Goal: Task Accomplishment & Management: Use online tool/utility

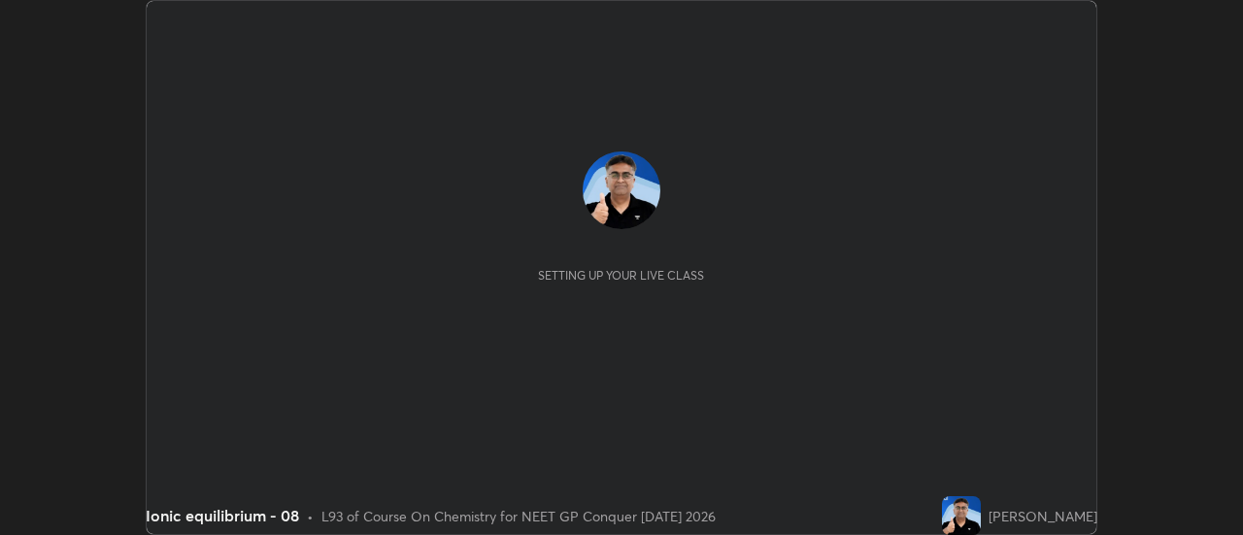
scroll to position [535, 1242]
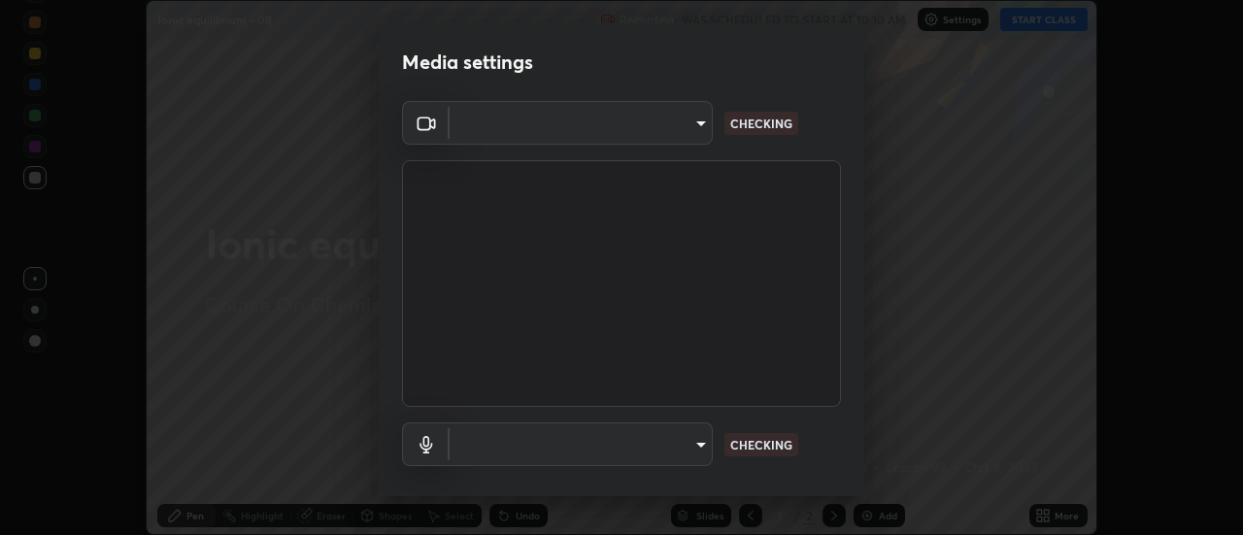
type input "1f31108d829b39389914bdc30e5c2a8b8d5d122ed1bfb40228f539b6595447af"
type input "default"
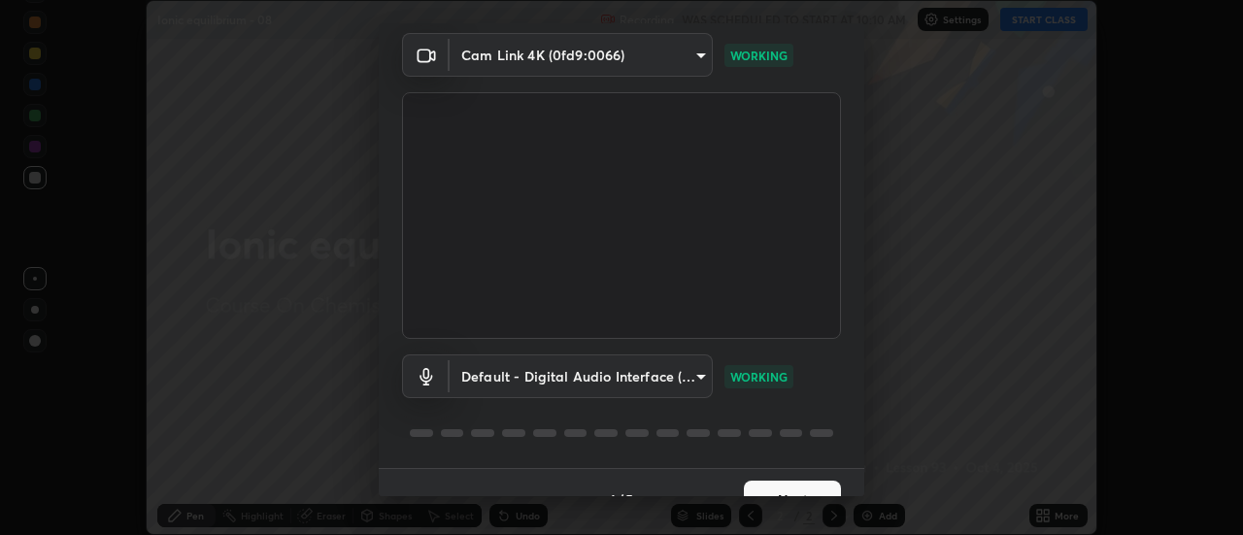
scroll to position [102, 0]
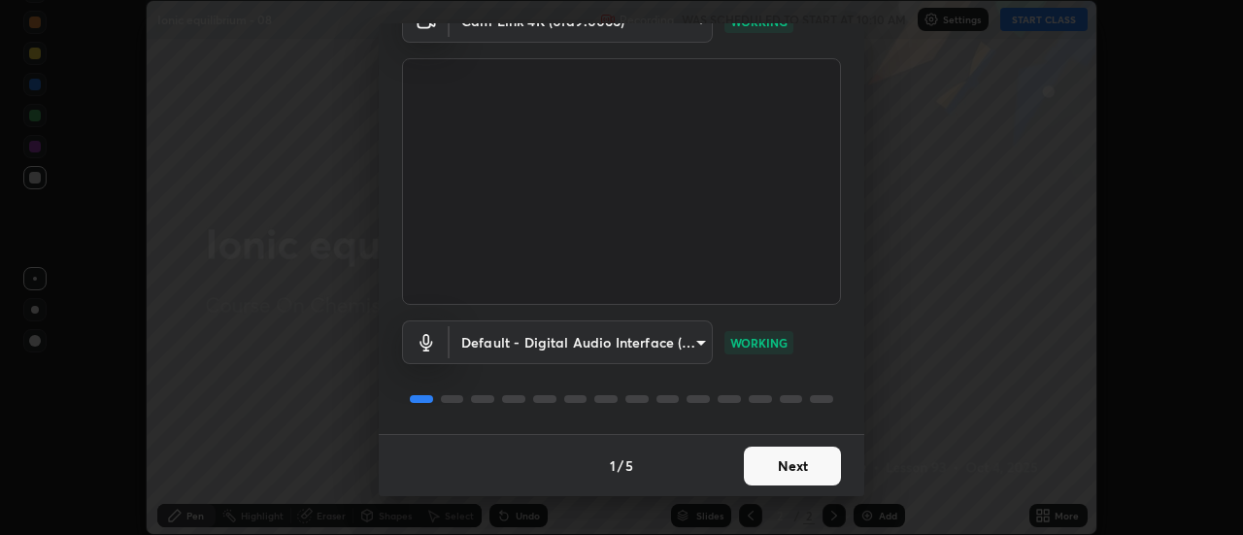
click at [787, 471] on button "Next" at bounding box center [792, 466] width 97 height 39
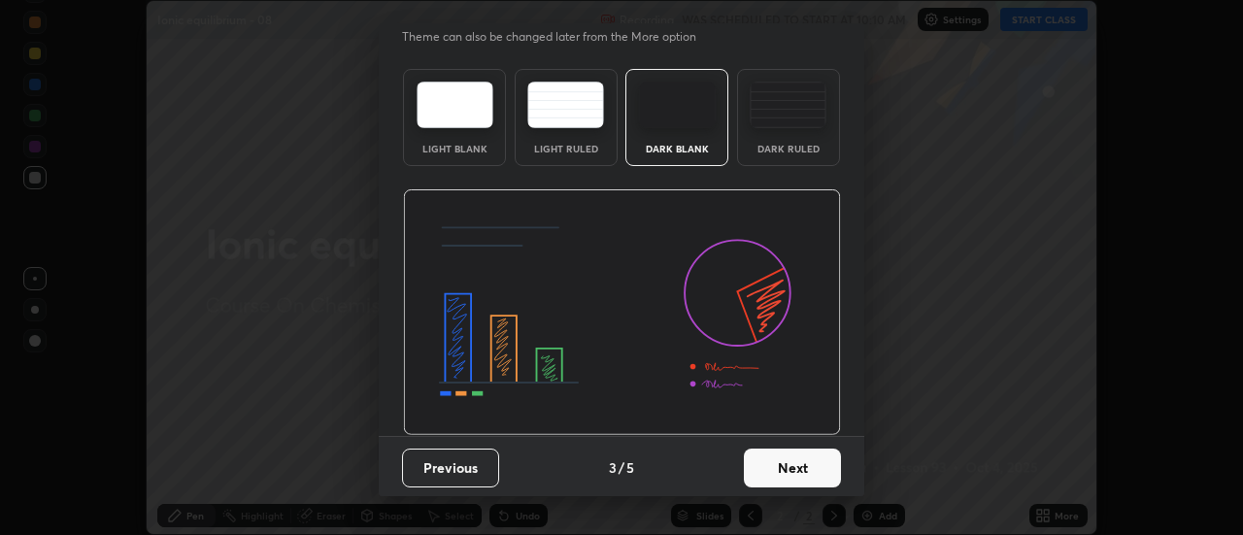
scroll to position [48, 0]
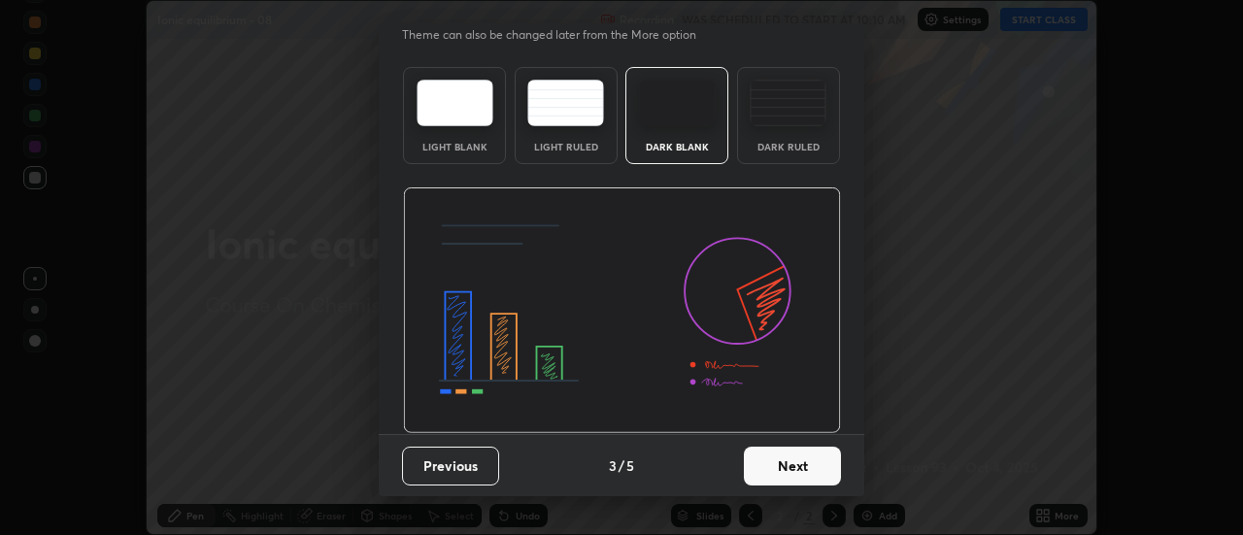
click at [788, 471] on button "Next" at bounding box center [792, 466] width 97 height 39
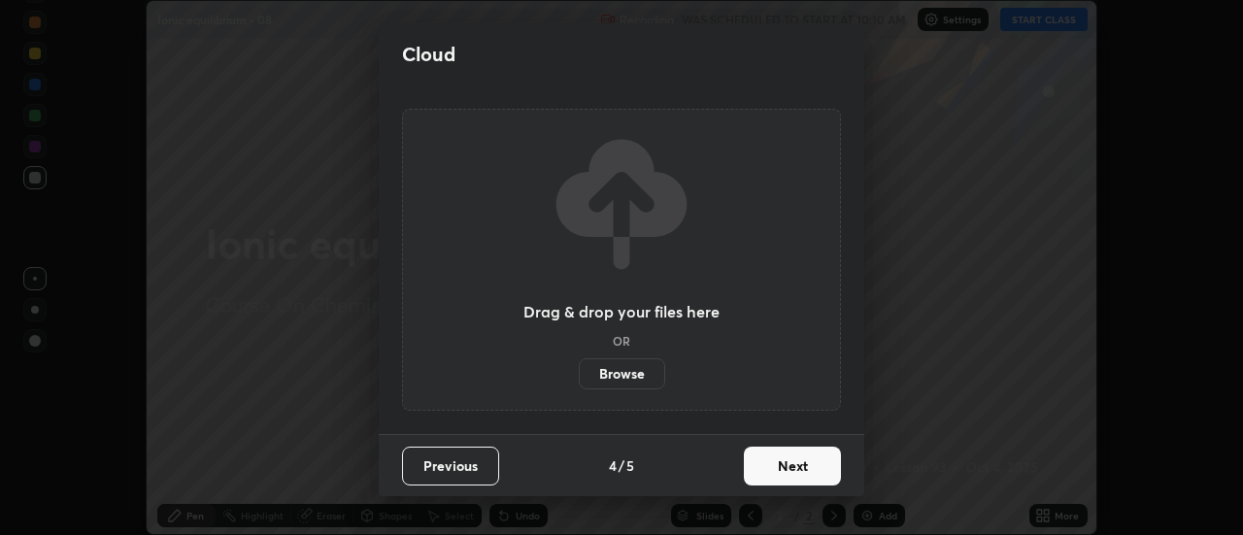
scroll to position [0, 0]
click at [786, 467] on button "Next" at bounding box center [792, 466] width 97 height 39
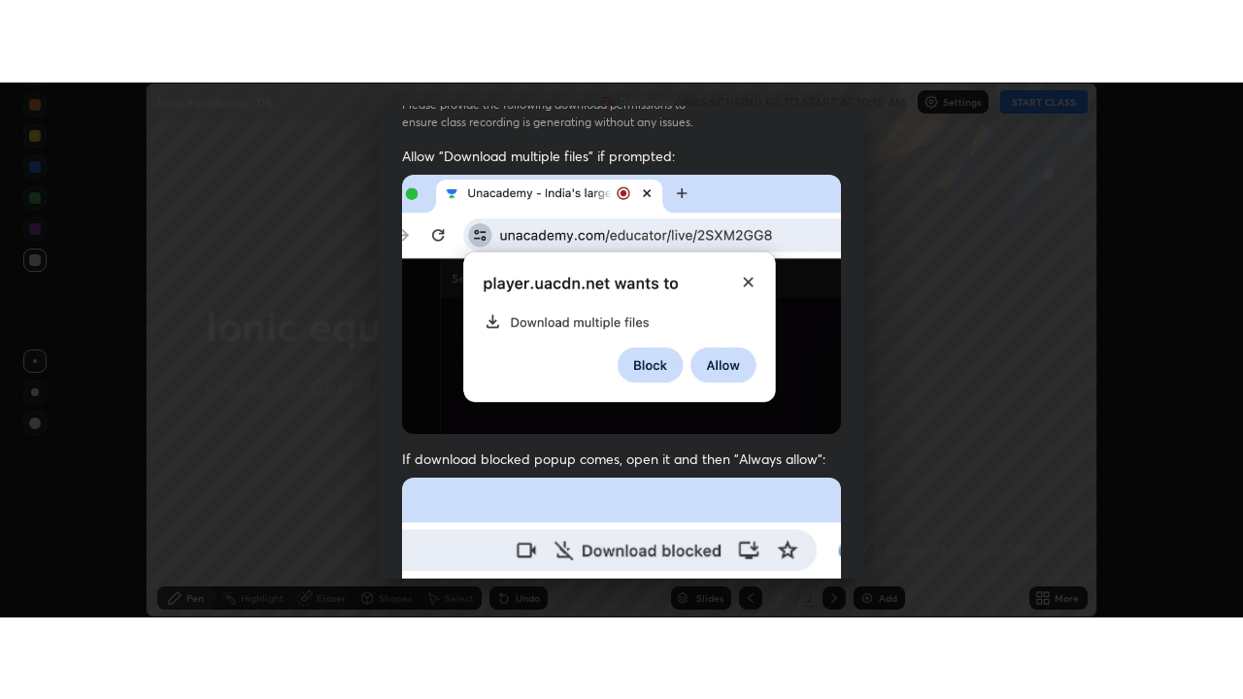
scroll to position [498, 0]
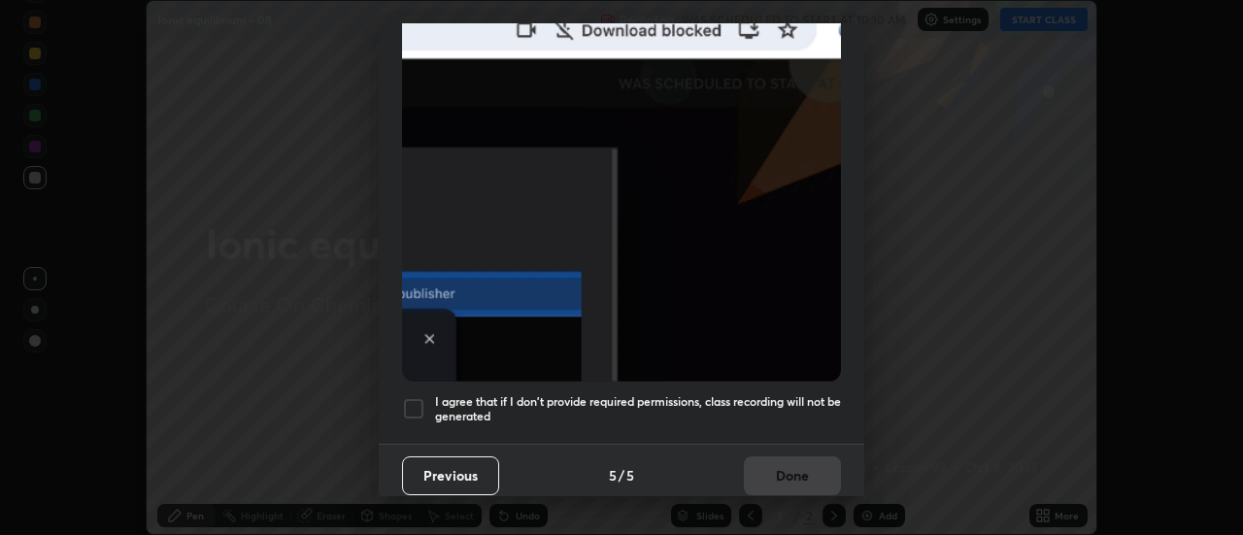
click at [770, 397] on h5 "I agree that if I don't provide required permissions, class recording will not …" at bounding box center [638, 409] width 406 height 30
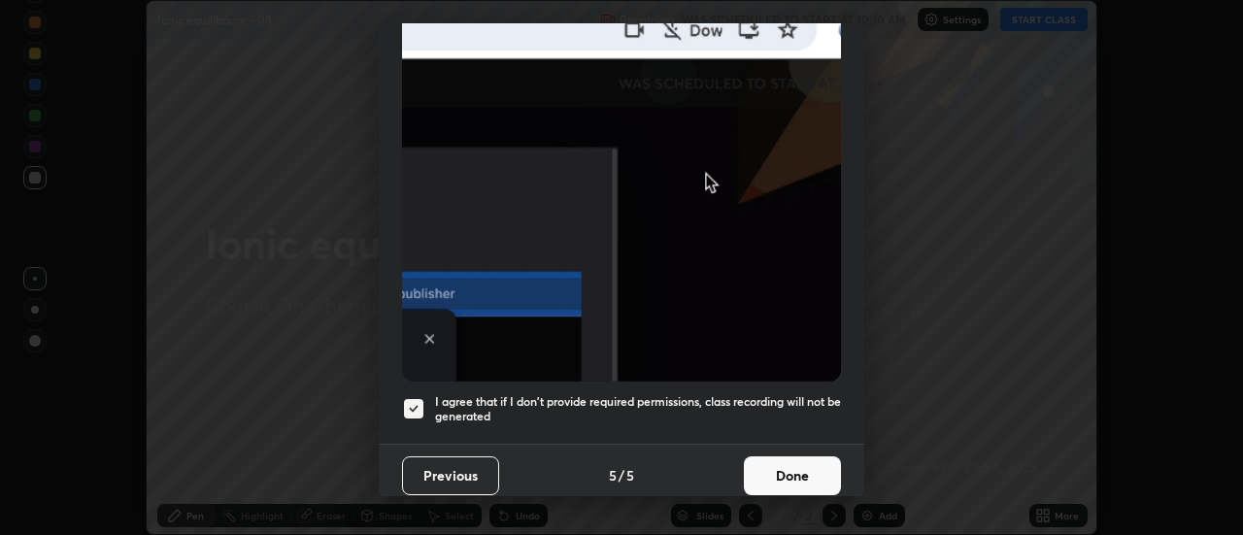
click at [788, 467] on button "Done" at bounding box center [792, 475] width 97 height 39
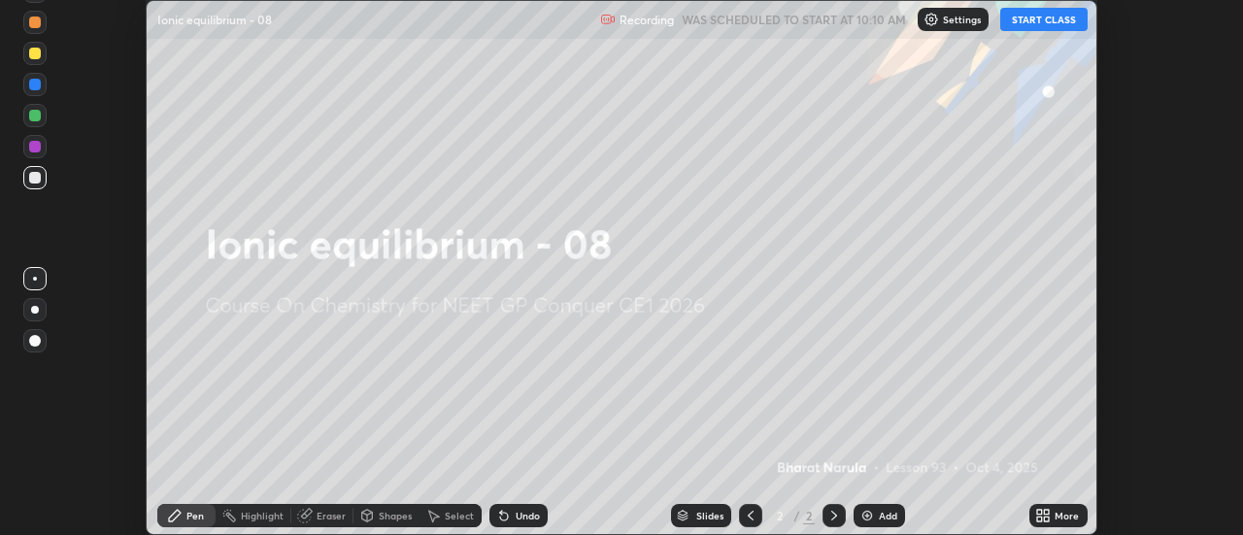
click at [1029, 20] on button "START CLASS" at bounding box center [1043, 19] width 87 height 23
click at [1040, 518] on icon at bounding box center [1039, 519] width 5 height 5
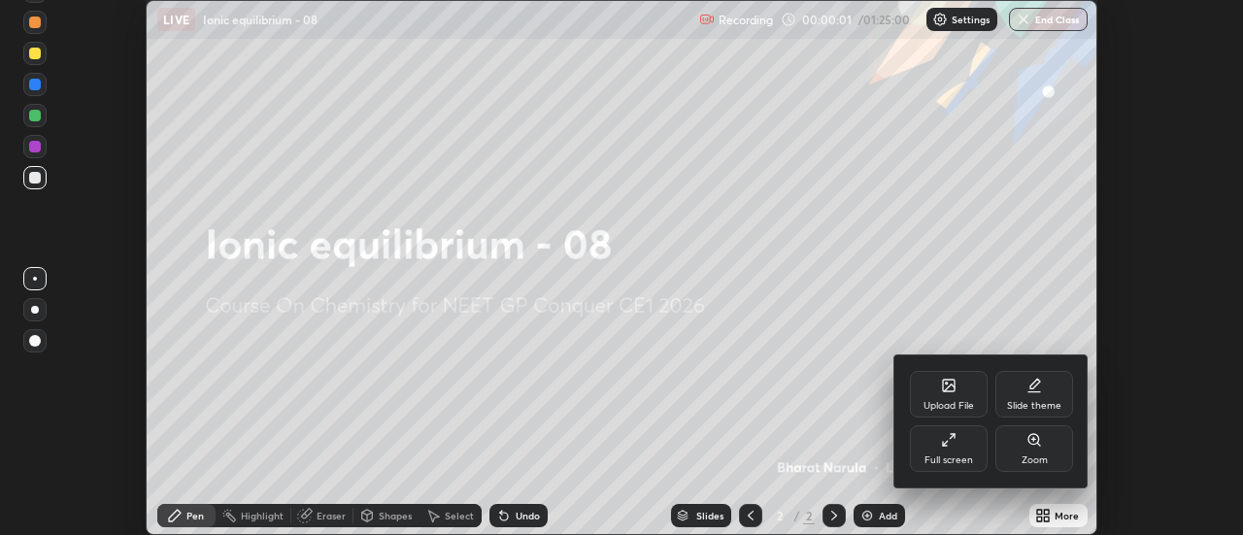
click at [953, 448] on div "Full screen" at bounding box center [949, 448] width 78 height 47
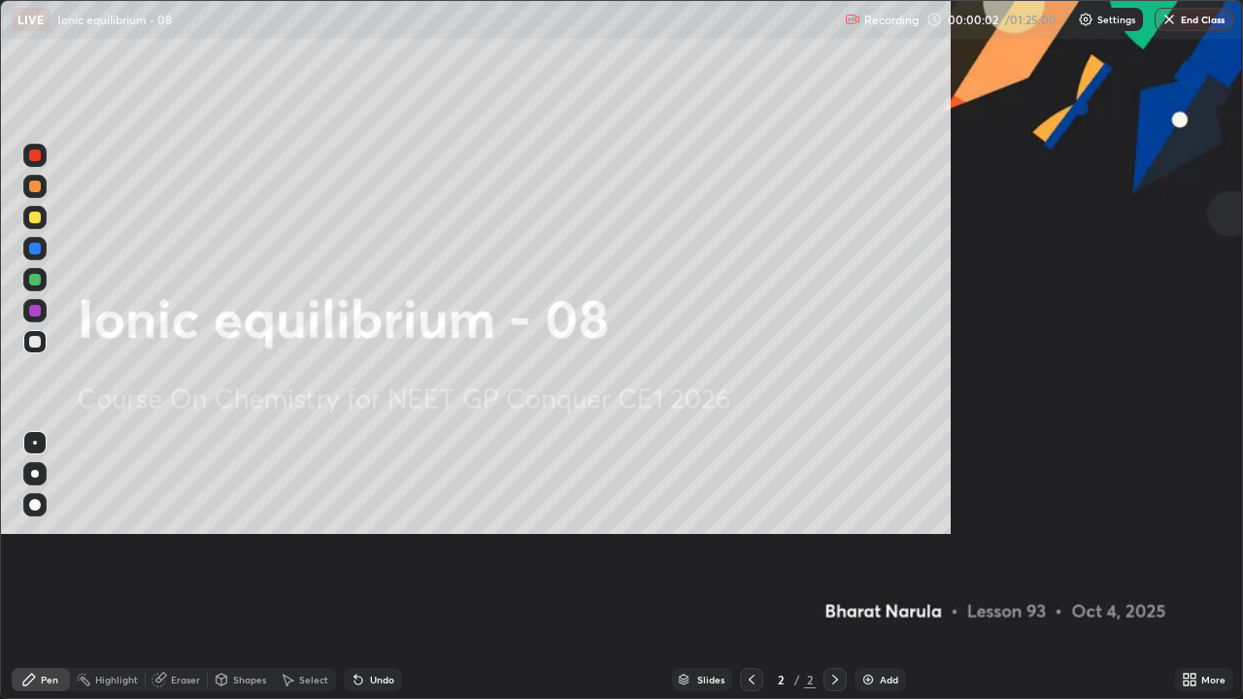
scroll to position [699, 1243]
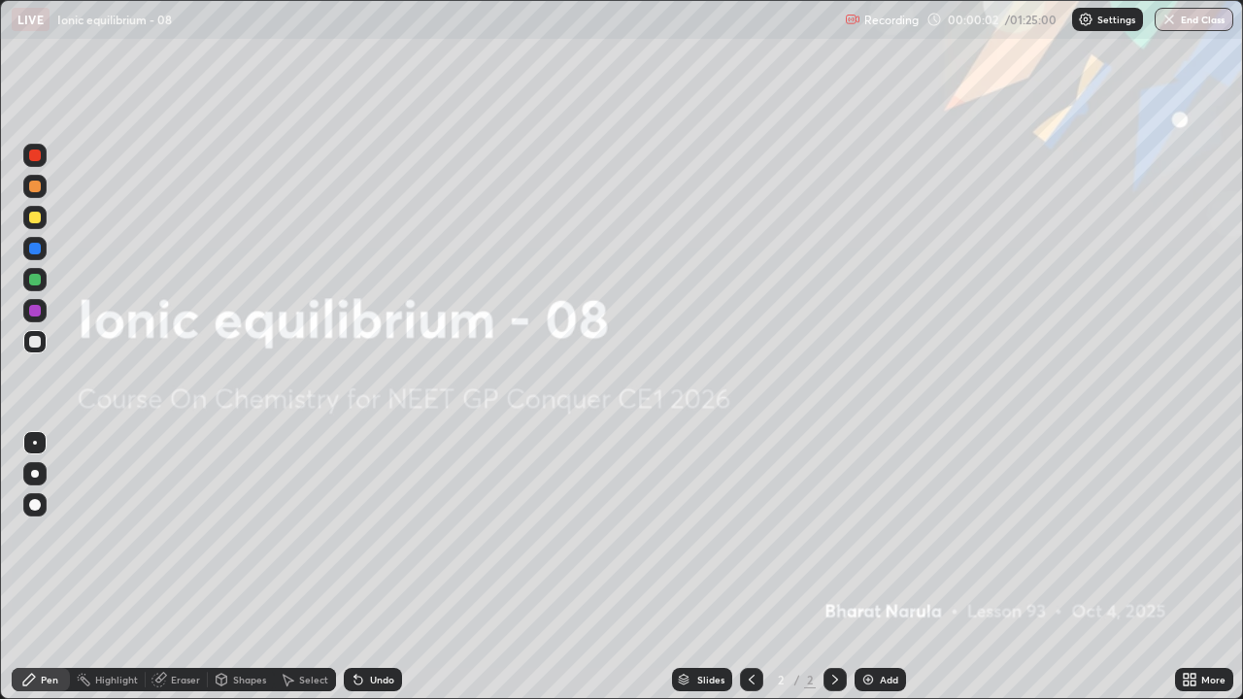
click at [867, 534] on img at bounding box center [869, 680] width 16 height 16
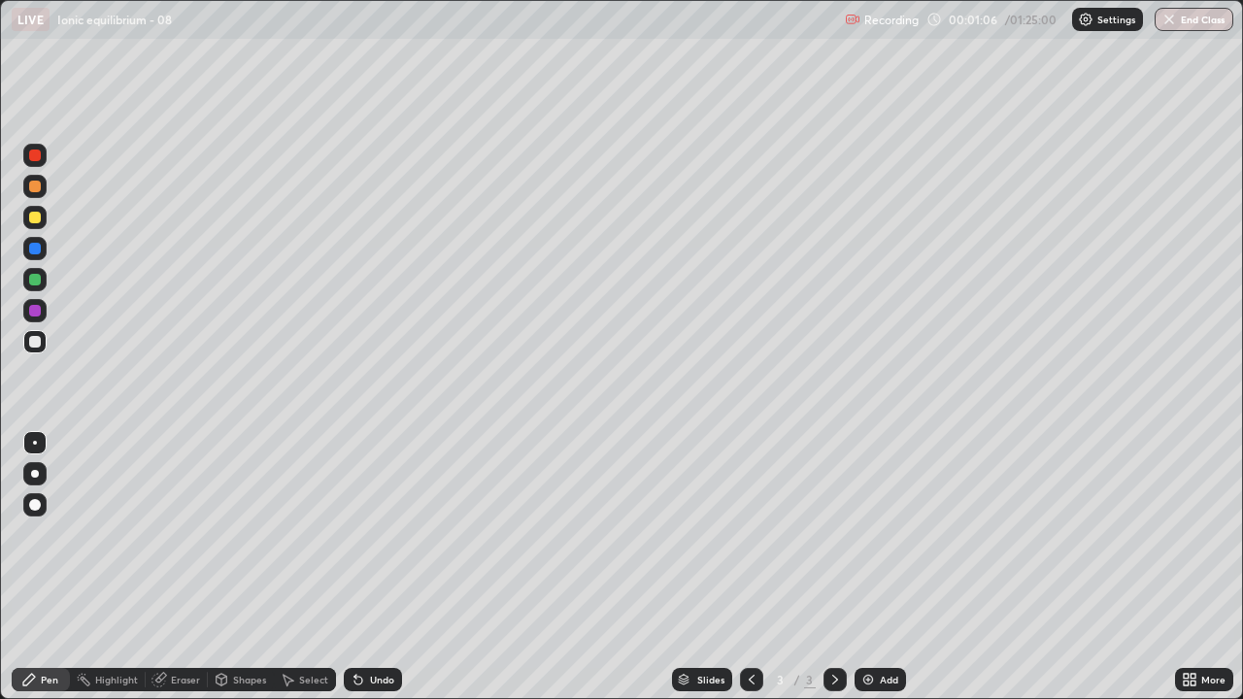
click at [35, 474] on div at bounding box center [35, 474] width 8 height 8
click at [372, 534] on div "Undo" at bounding box center [382, 680] width 24 height 10
click at [316, 534] on div "Select" at bounding box center [313, 680] width 29 height 10
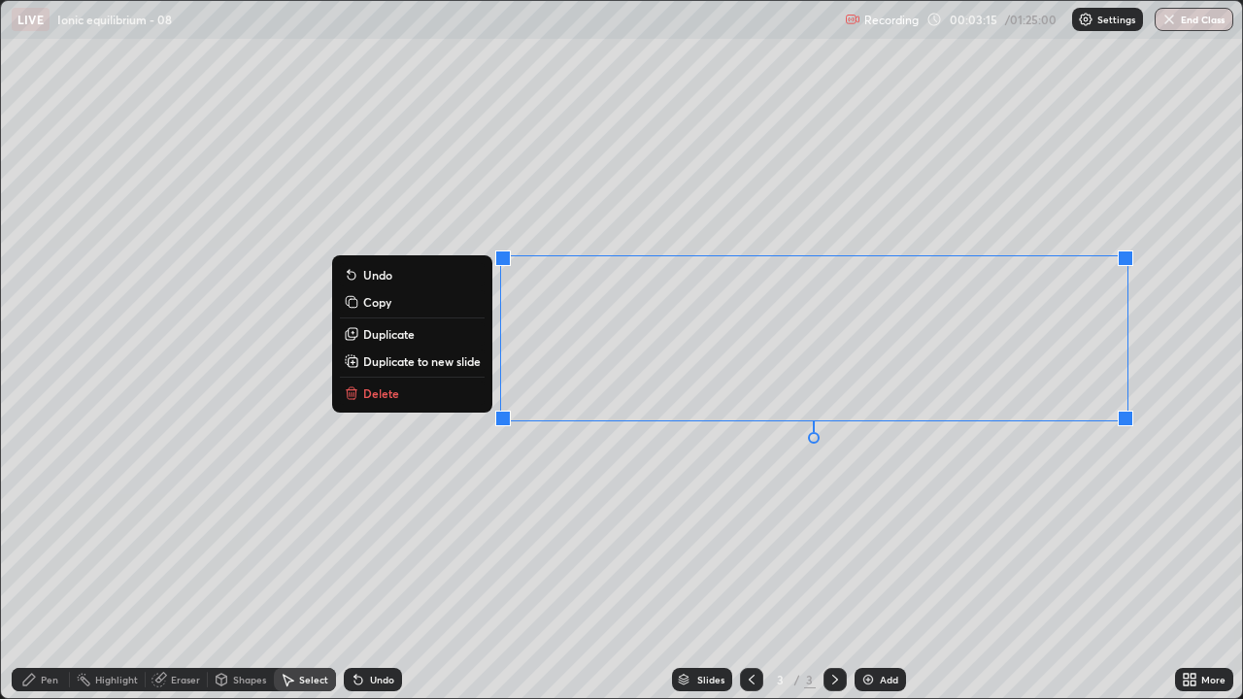
click at [948, 492] on div "0 ° Undo Copy Duplicate Duplicate to new slide Delete" at bounding box center [621, 349] width 1241 height 697
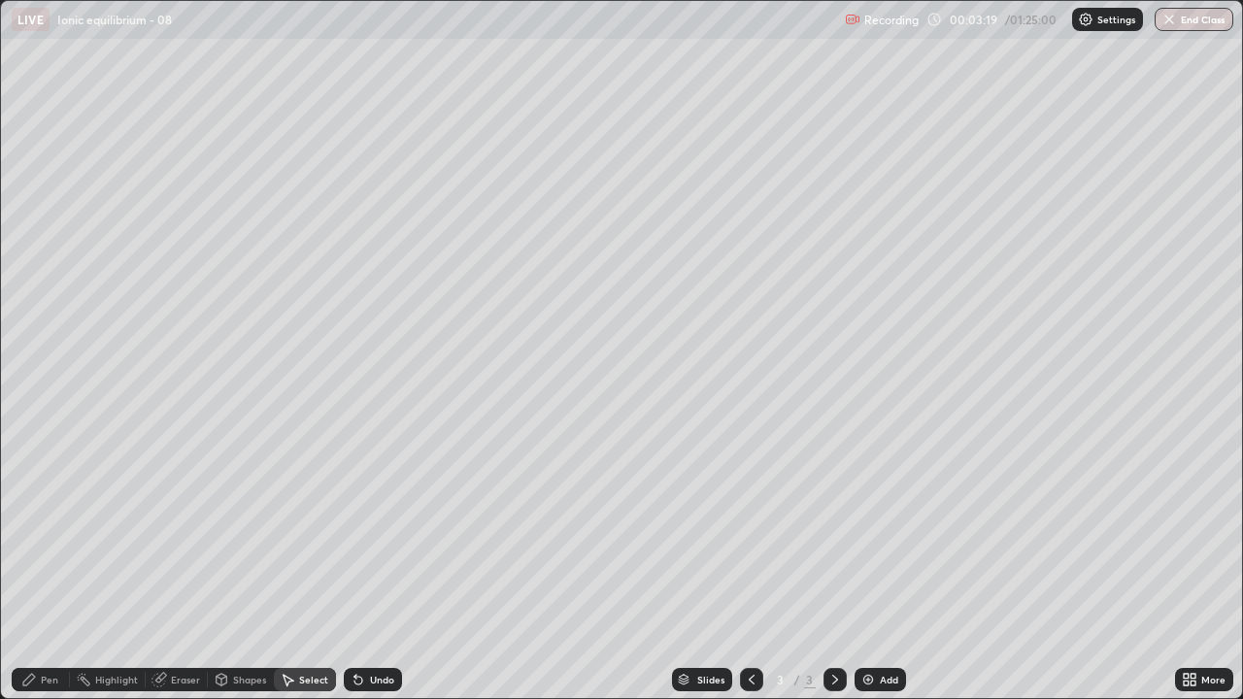
click at [51, 534] on div "Pen" at bounding box center [49, 680] width 17 height 10
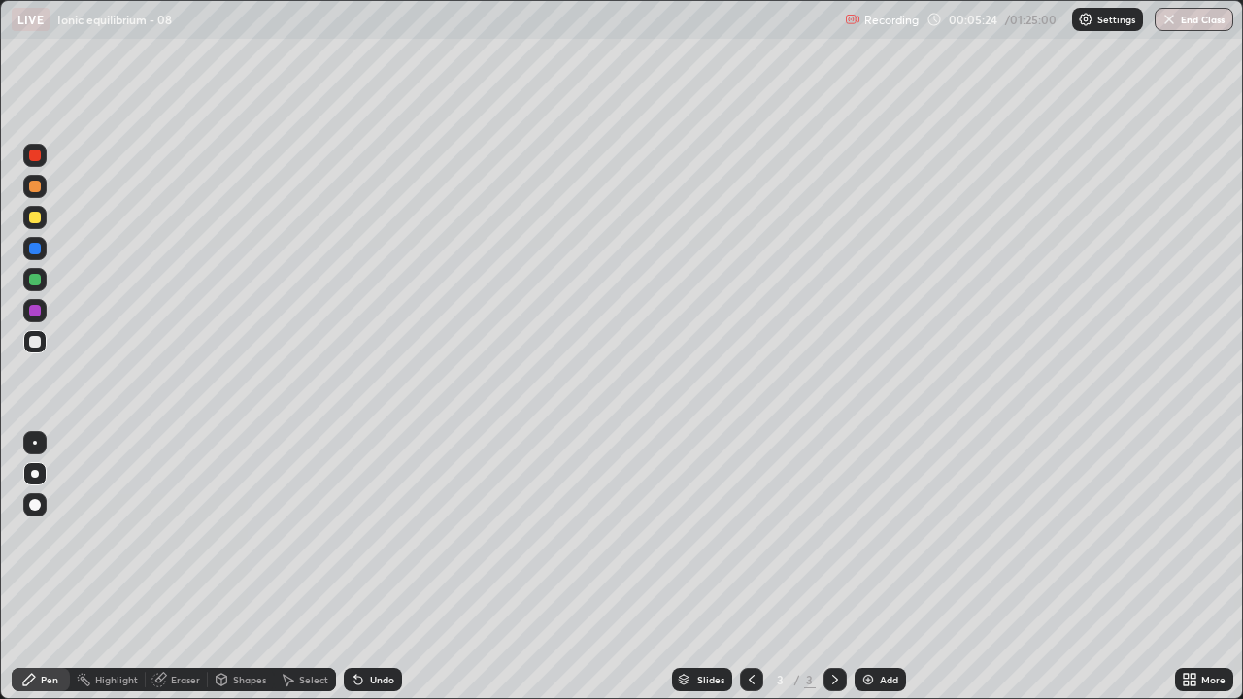
click at [880, 534] on div "Add" at bounding box center [889, 680] width 18 height 10
click at [43, 226] on div at bounding box center [34, 217] width 23 height 23
click at [370, 534] on div "Undo" at bounding box center [382, 680] width 24 height 10
click at [311, 534] on div "Select" at bounding box center [313, 680] width 29 height 10
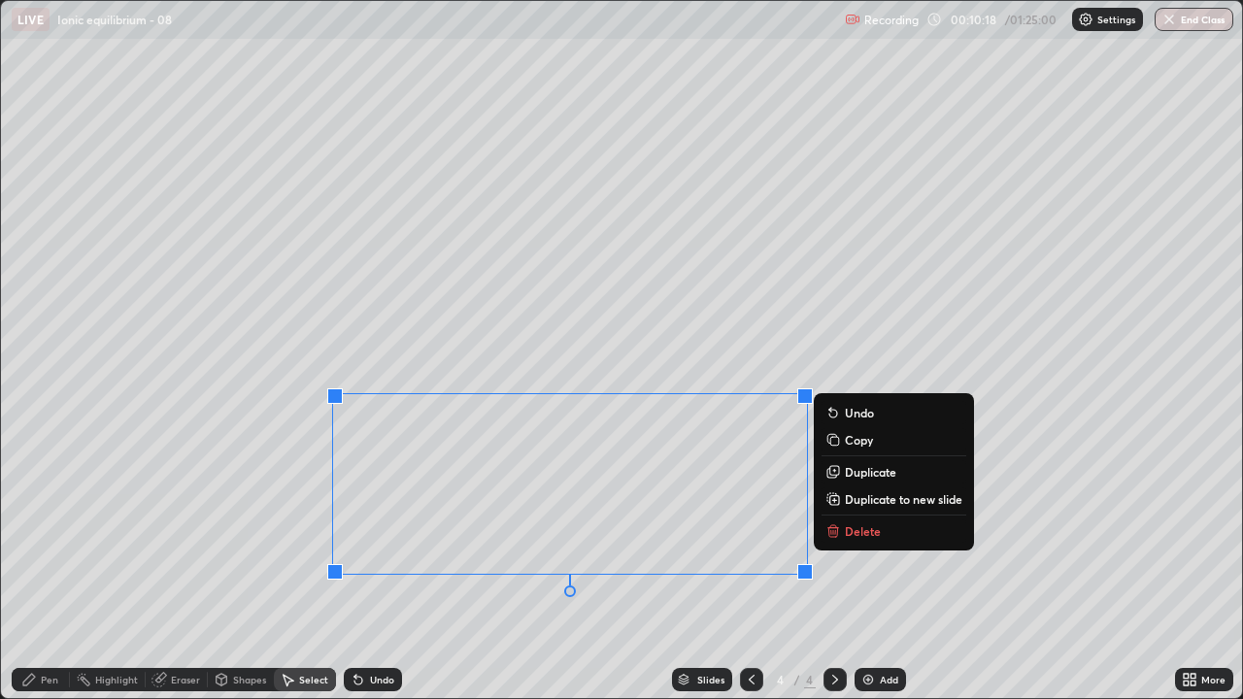
click at [840, 529] on icon at bounding box center [834, 531] width 16 height 16
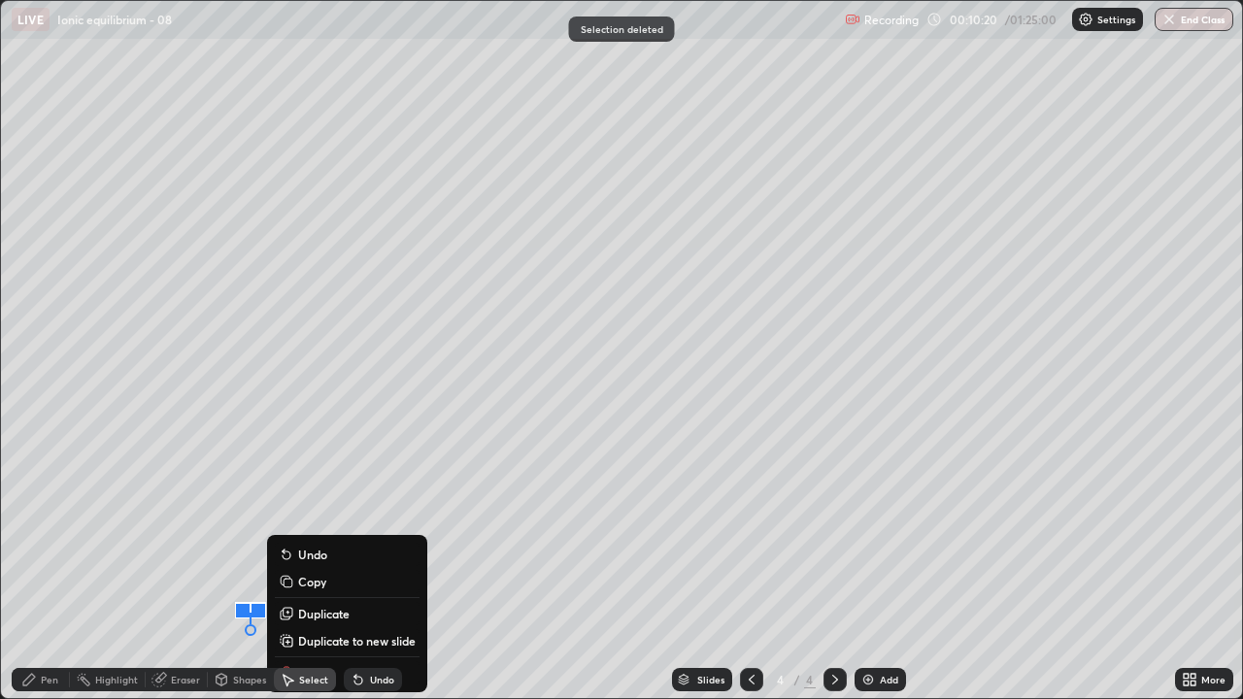
click at [317, 534] on p "Duplicate to new slide" at bounding box center [357, 641] width 118 height 16
click at [468, 534] on div "0 ° Undo Copy Duplicate Duplicate to new slide Delete" at bounding box center [621, 349] width 1241 height 697
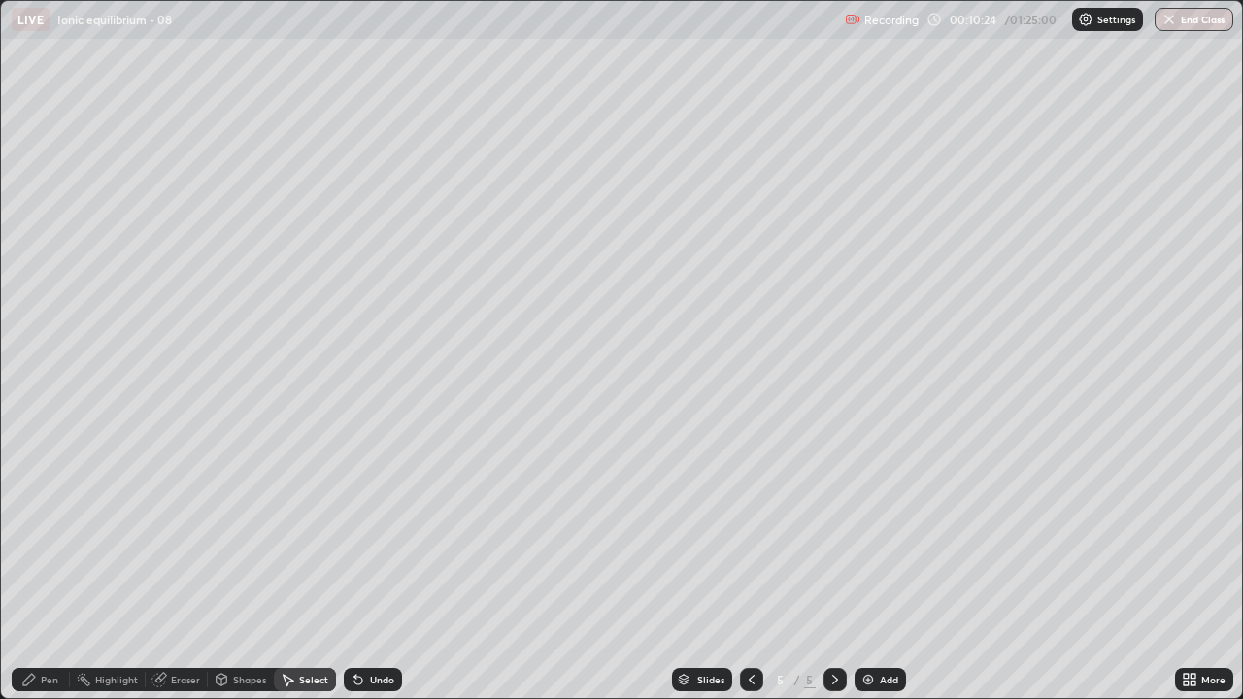
click at [370, 534] on div "Undo" at bounding box center [382, 680] width 24 height 10
click at [361, 534] on icon at bounding box center [359, 680] width 16 height 16
click at [750, 534] on icon at bounding box center [752, 680] width 16 height 16
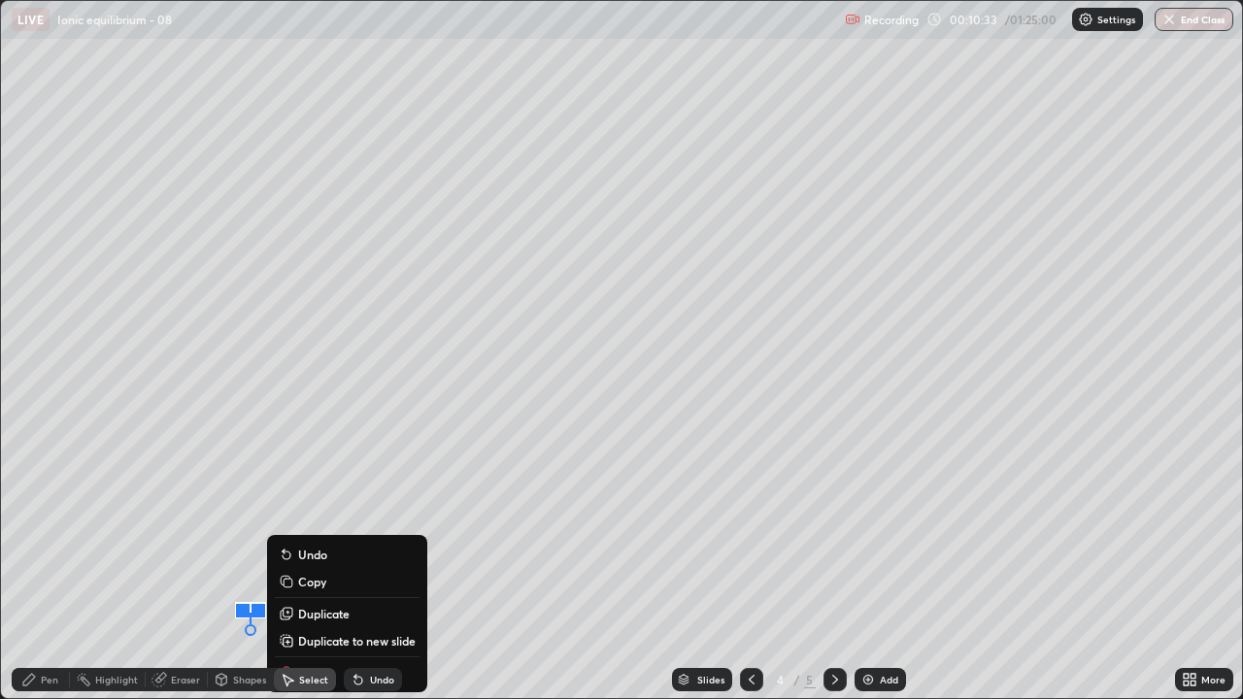
click at [287, 534] on div "Select" at bounding box center [305, 679] width 62 height 39
click at [231, 514] on div "0 ° Undo Copy Duplicate Duplicate to new slide Delete" at bounding box center [621, 349] width 1241 height 697
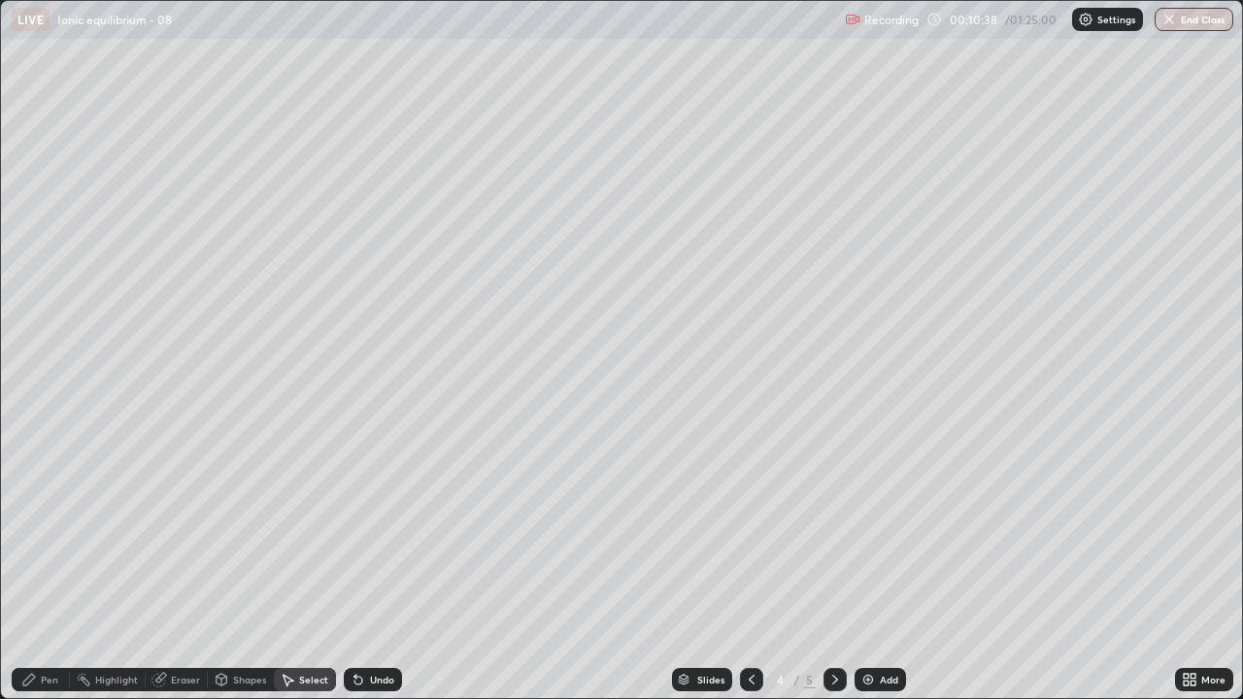
click at [50, 534] on div "Pen" at bounding box center [49, 680] width 17 height 10
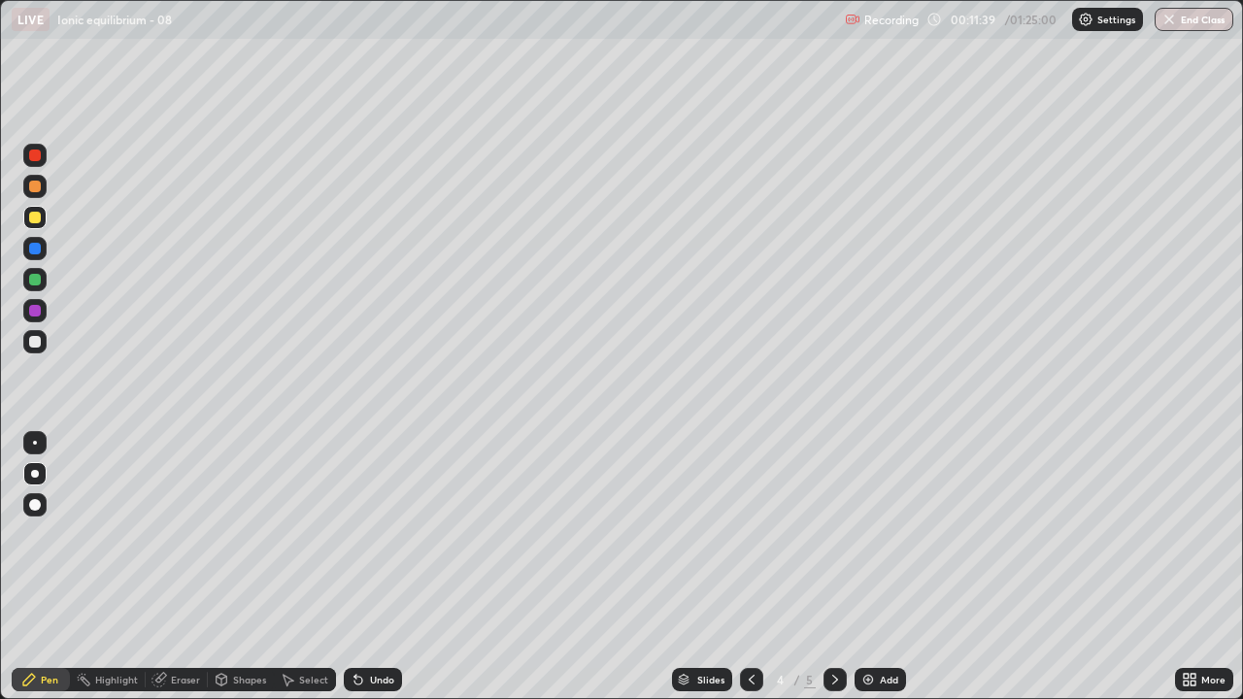
click at [831, 534] on icon at bounding box center [835, 680] width 16 height 16
click at [370, 534] on div "Undo" at bounding box center [382, 680] width 24 height 10
click at [750, 534] on icon at bounding box center [752, 680] width 16 height 16
click at [831, 534] on icon at bounding box center [835, 680] width 16 height 16
click at [238, 534] on div "Shapes" at bounding box center [249, 680] width 33 height 10
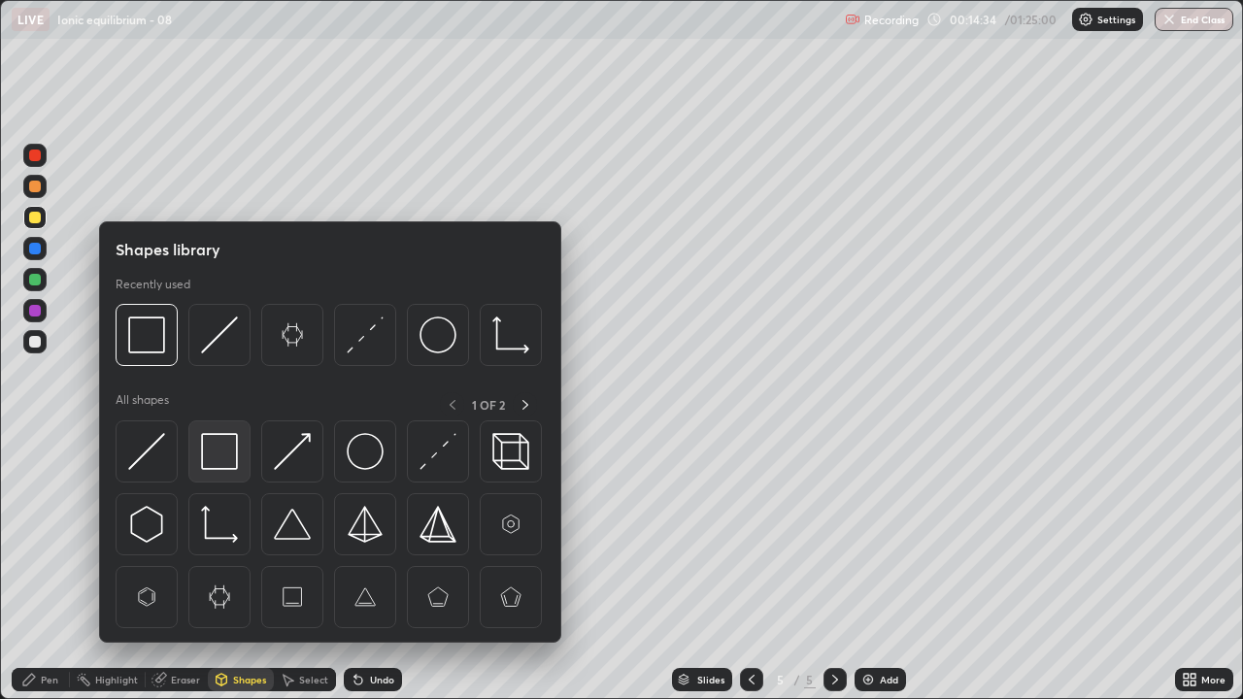
click at [221, 458] on img at bounding box center [219, 451] width 37 height 37
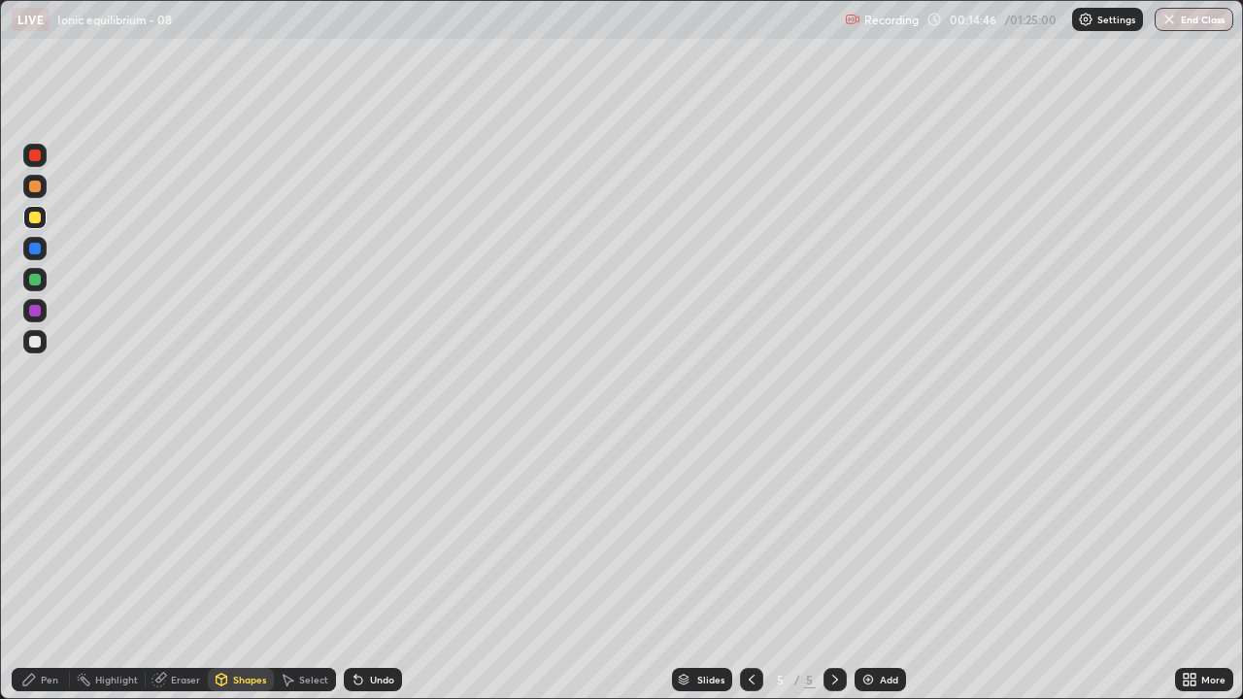
click at [49, 534] on div "Pen" at bounding box center [49, 680] width 17 height 10
click at [31, 341] on div at bounding box center [35, 342] width 12 height 12
click at [865, 534] on img at bounding box center [869, 680] width 16 height 16
click at [359, 534] on icon at bounding box center [358, 681] width 8 height 8
click at [370, 534] on div "Undo" at bounding box center [382, 680] width 24 height 10
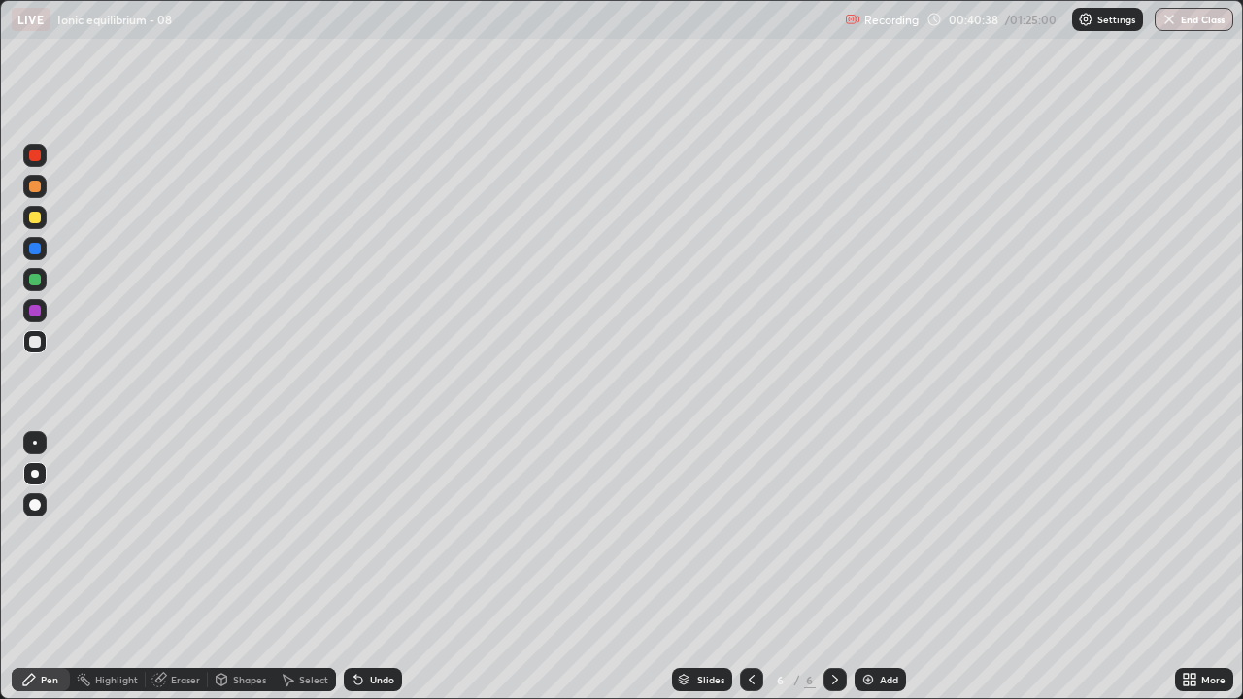
click at [877, 534] on div "Add" at bounding box center [880, 679] width 51 height 23
click at [867, 534] on img at bounding box center [869, 680] width 16 height 16
click at [871, 534] on img at bounding box center [869, 680] width 16 height 16
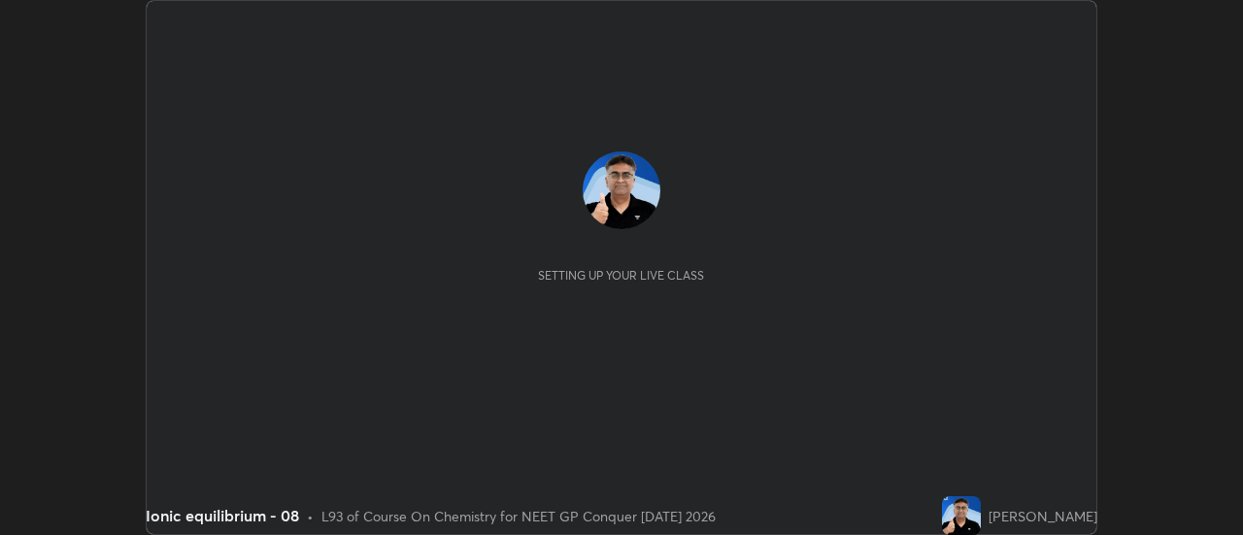
scroll to position [535, 1243]
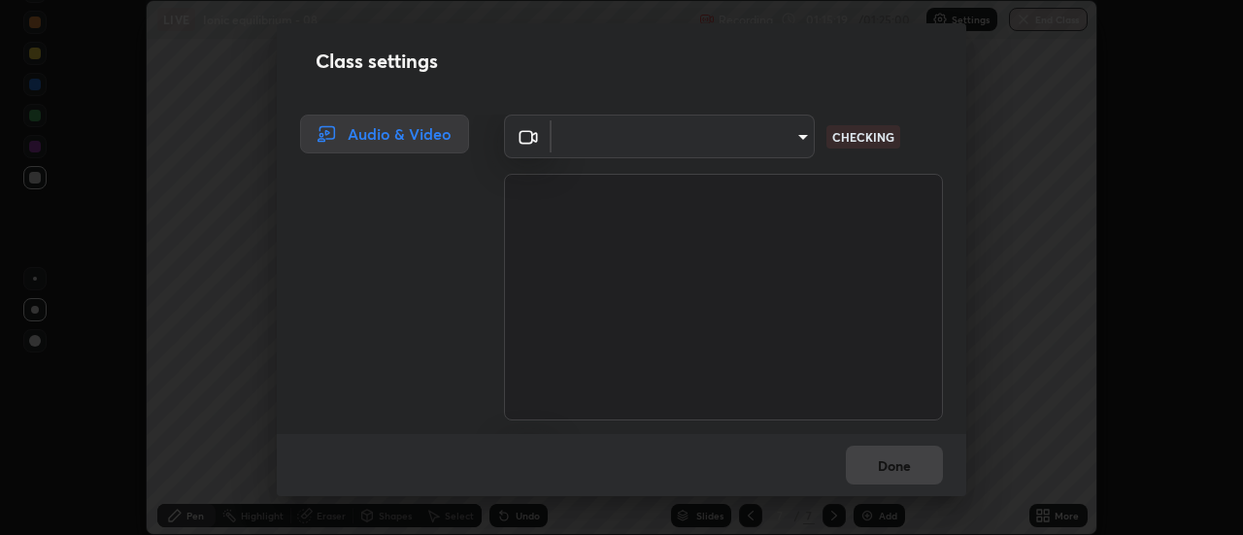
type input "1f31108d829b39389914bdc30e5c2a8b8d5d122ed1bfb40228f539b6595447af"
click at [786, 437] on div "Done" at bounding box center [622, 465] width 690 height 62
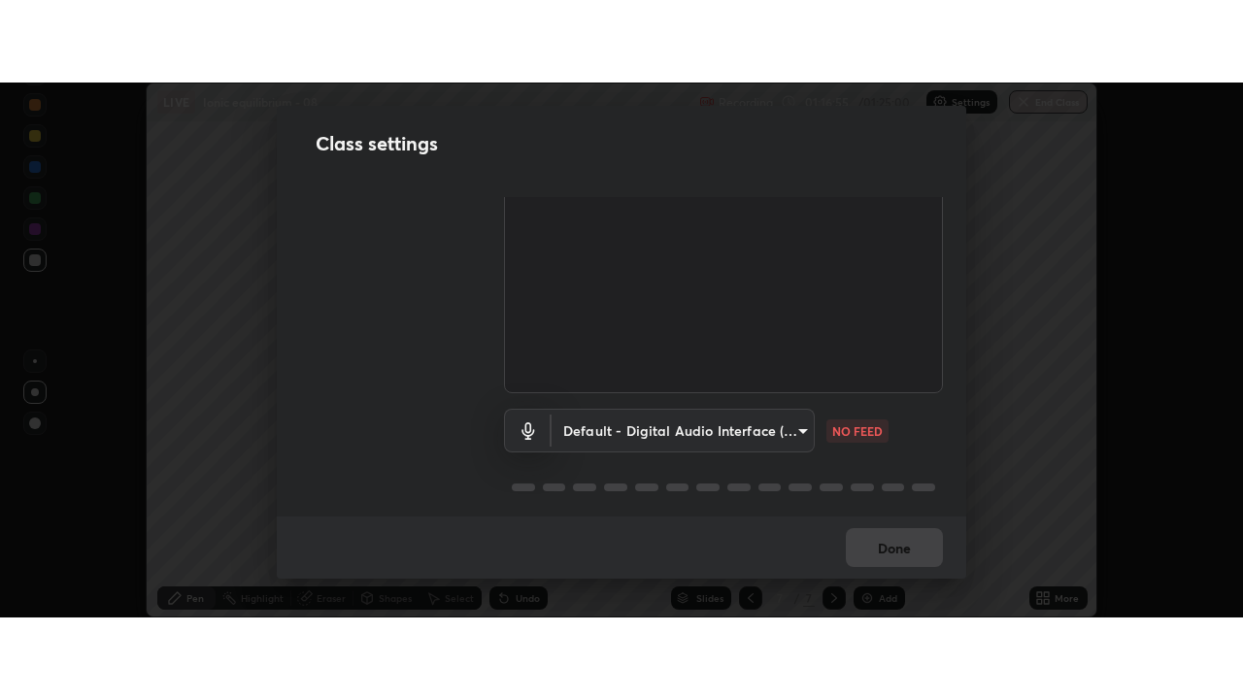
scroll to position [113, 0]
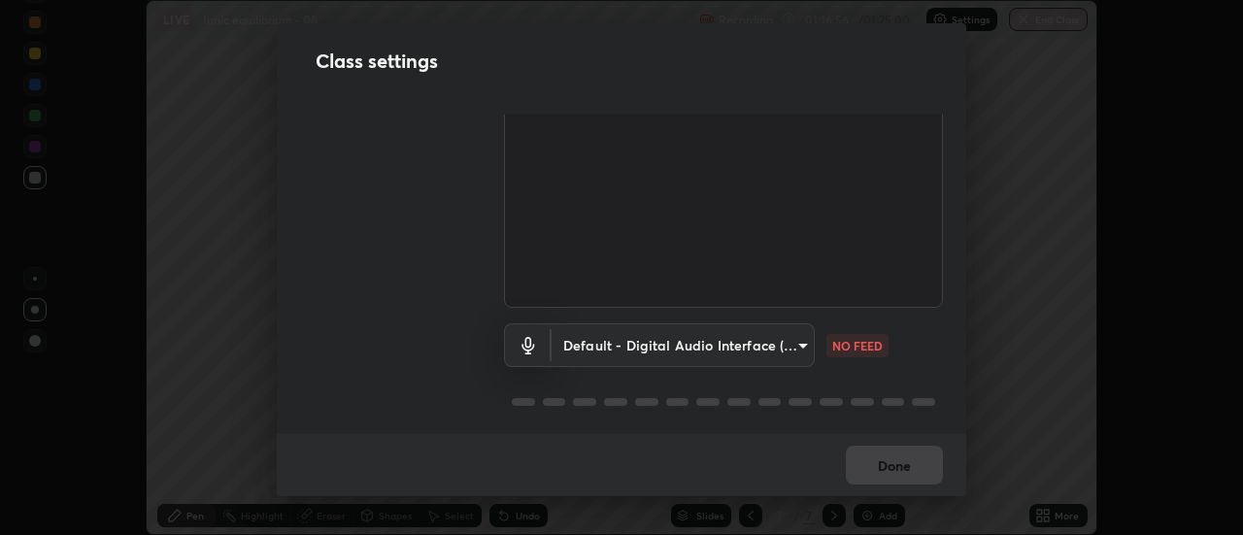
click at [797, 349] on body "Erase all LIVE Ionic equilibrium - 08 Recording 01:16:56 / 01:25:00 Settings En…" at bounding box center [621, 267] width 1243 height 535
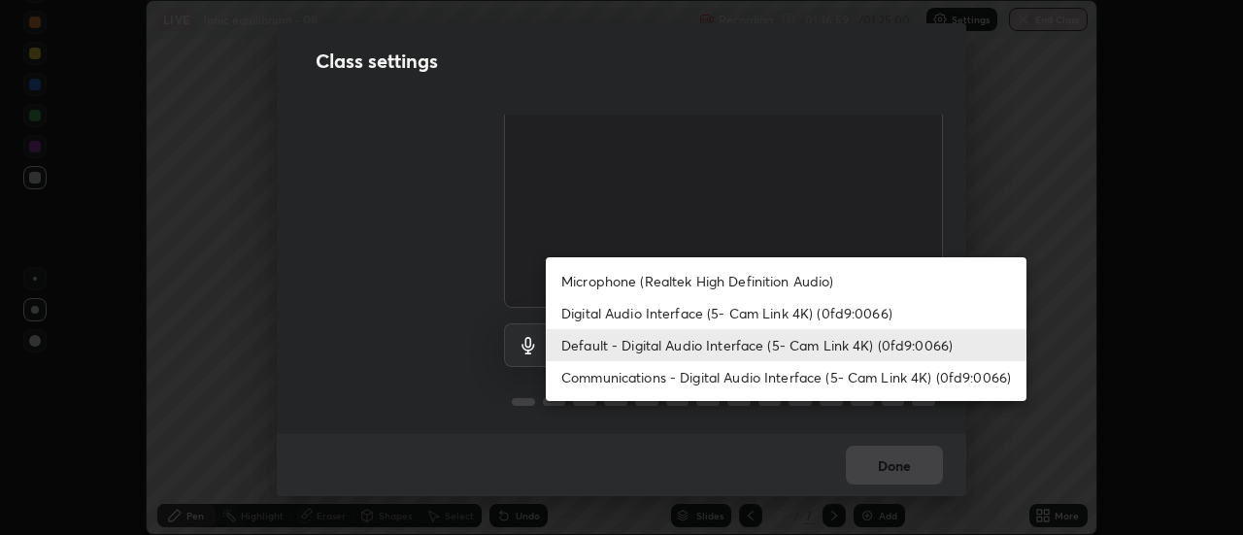
click at [780, 318] on li "Digital Audio Interface (5- Cam Link 4K) (0fd9:0066)" at bounding box center [786, 313] width 481 height 32
type input "e0a4eddf964240604f55a3570e3897f746bb17eeba3f21c2d992870615159c69"
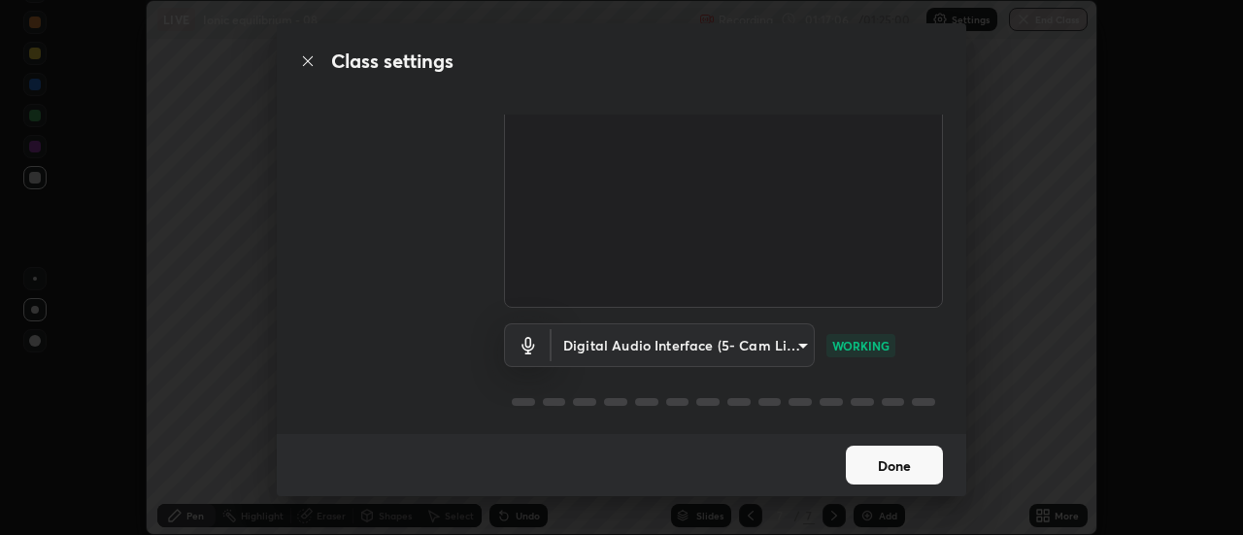
click at [900, 462] on button "Done" at bounding box center [894, 465] width 97 height 39
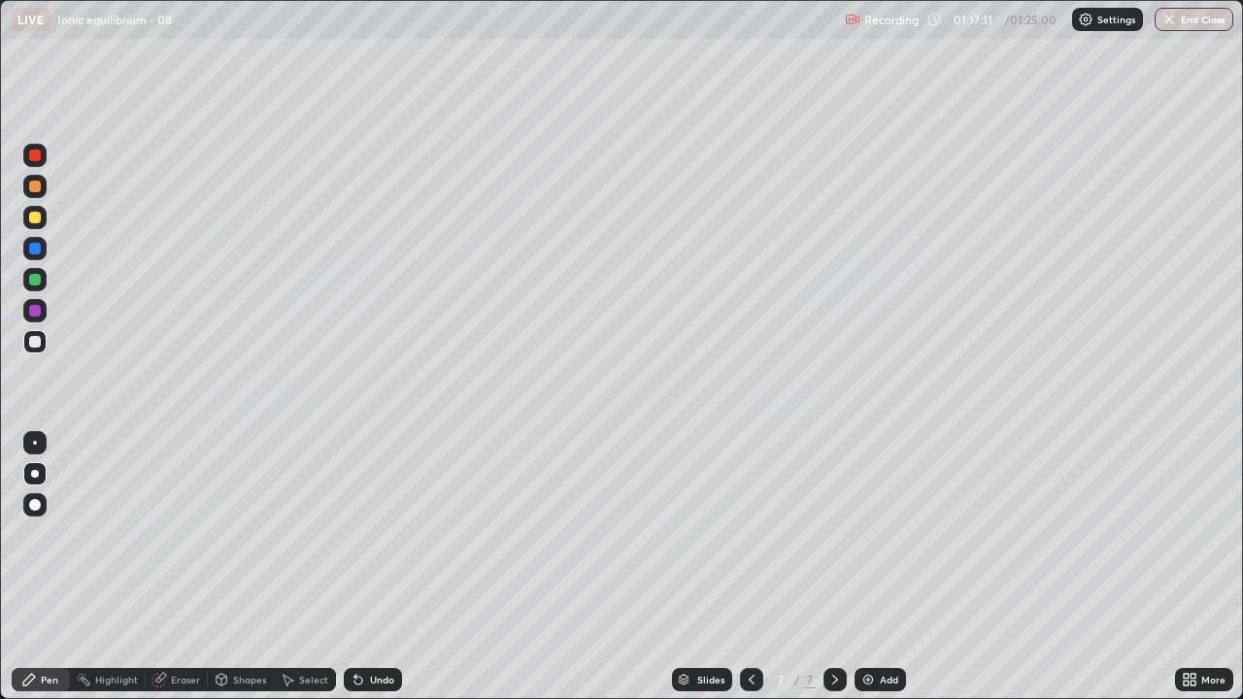
scroll to position [699, 1243]
click at [830, 534] on icon at bounding box center [835, 680] width 16 height 16
click at [832, 534] on icon at bounding box center [835, 680] width 6 height 10
click at [833, 534] on icon at bounding box center [835, 680] width 16 height 16
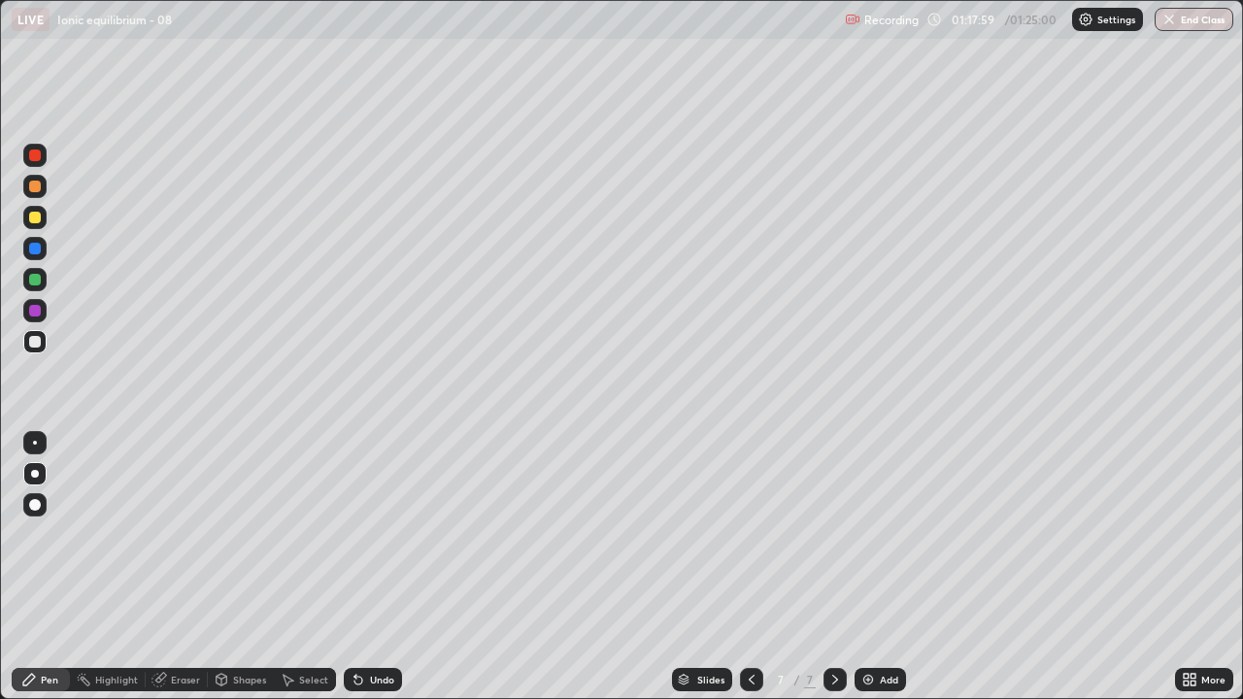
click at [749, 534] on icon at bounding box center [752, 680] width 16 height 16
click at [833, 534] on icon at bounding box center [835, 680] width 16 height 16
click at [863, 534] on img at bounding box center [869, 680] width 16 height 16
click at [751, 534] on icon at bounding box center [752, 680] width 16 height 16
click at [750, 534] on icon at bounding box center [752, 680] width 16 height 16
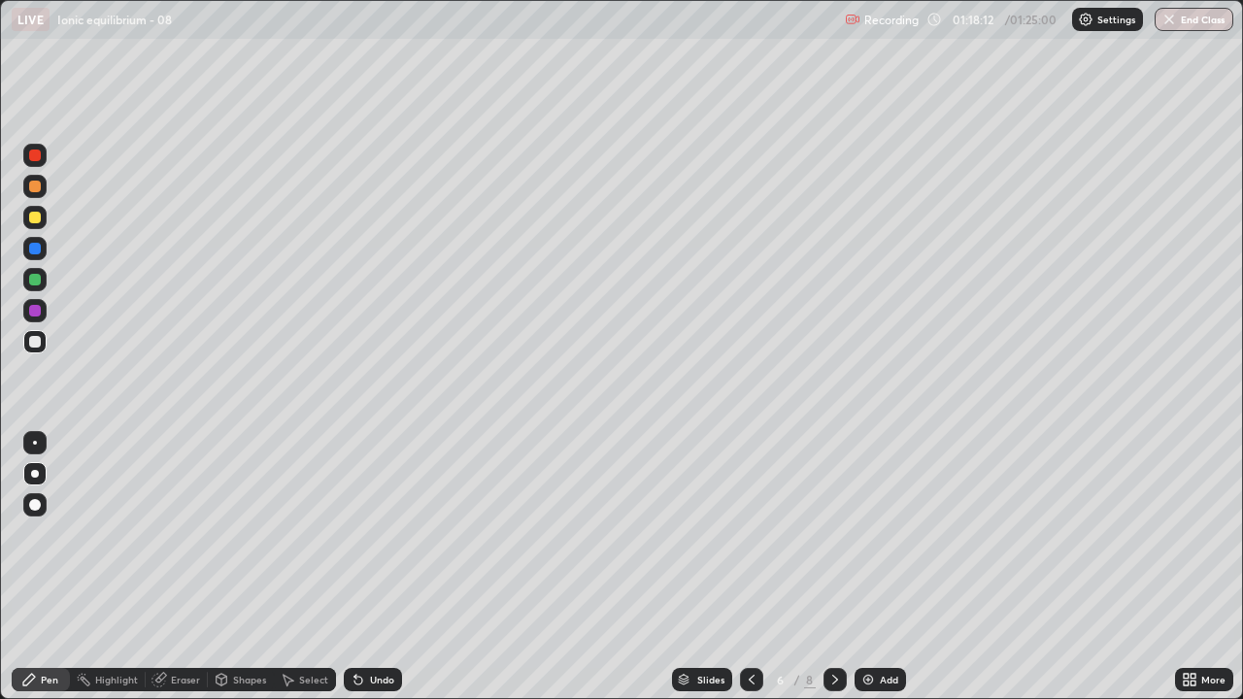
click at [749, 534] on icon at bounding box center [752, 680] width 16 height 16
click at [751, 534] on icon at bounding box center [752, 680] width 6 height 10
click at [833, 534] on icon at bounding box center [835, 680] width 16 height 16
click at [830, 534] on icon at bounding box center [835, 680] width 16 height 16
click at [833, 534] on icon at bounding box center [835, 680] width 16 height 16
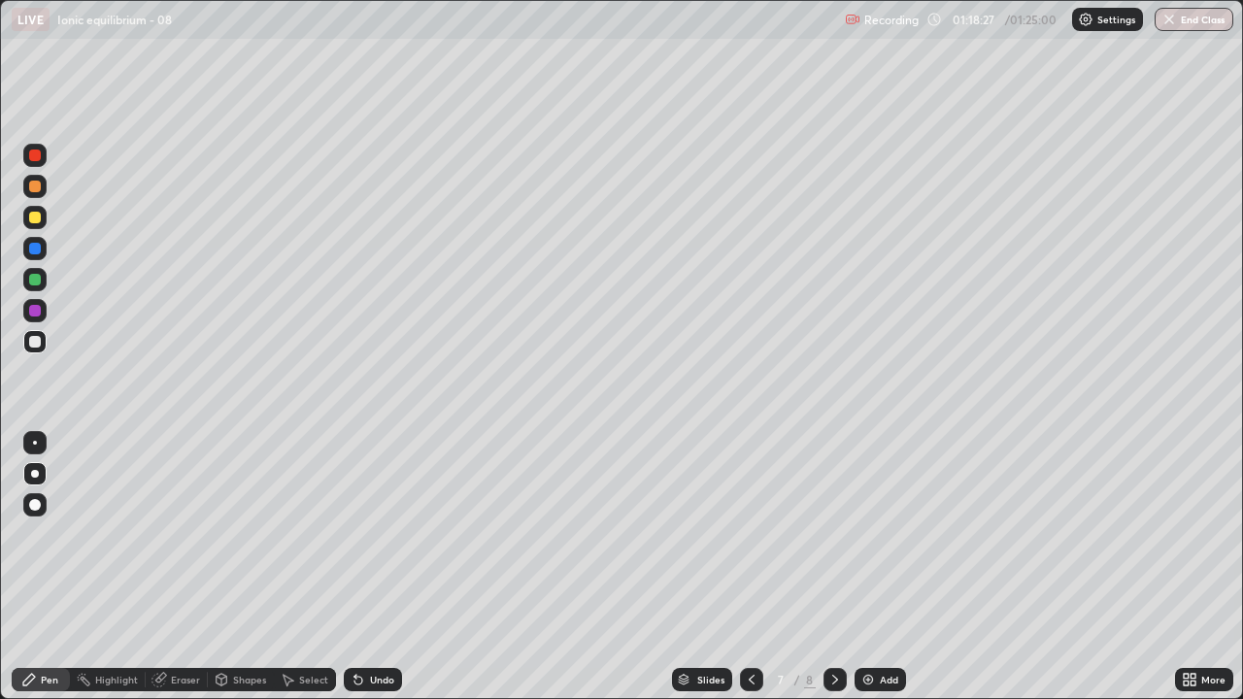
click at [832, 534] on icon at bounding box center [835, 680] width 6 height 10
click at [34, 477] on div at bounding box center [35, 474] width 8 height 8
click at [237, 534] on div "Shapes" at bounding box center [249, 680] width 33 height 10
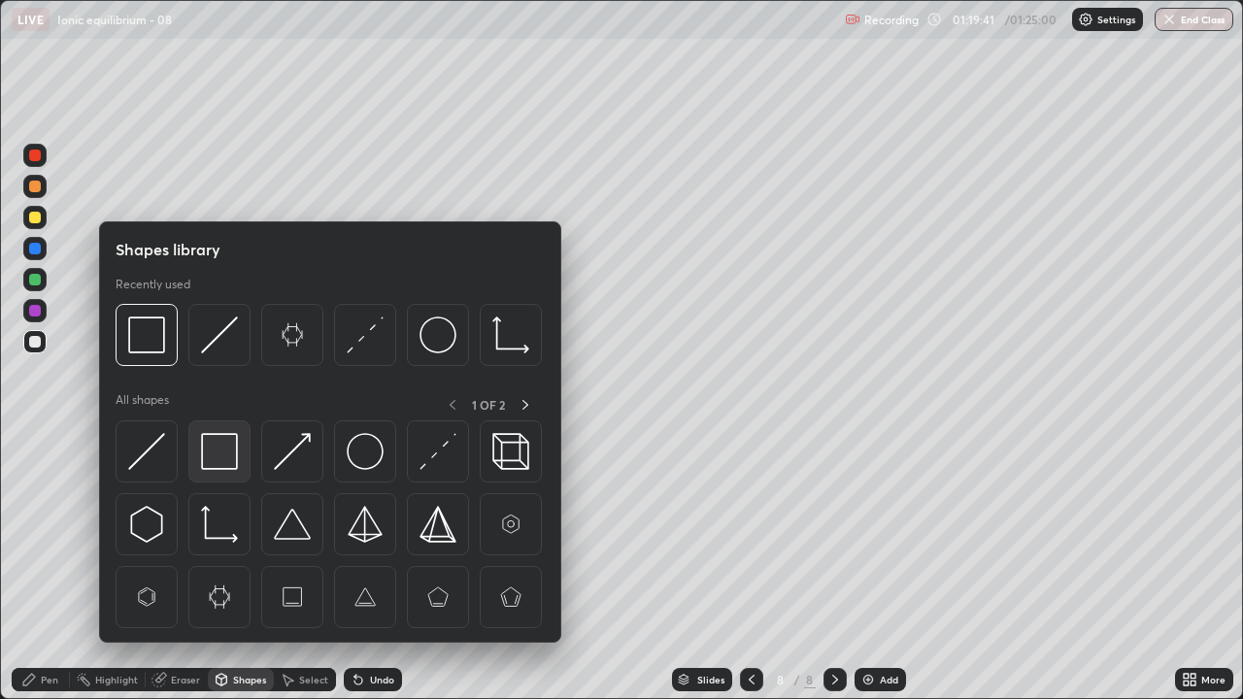
click at [237, 456] on img at bounding box center [219, 451] width 37 height 37
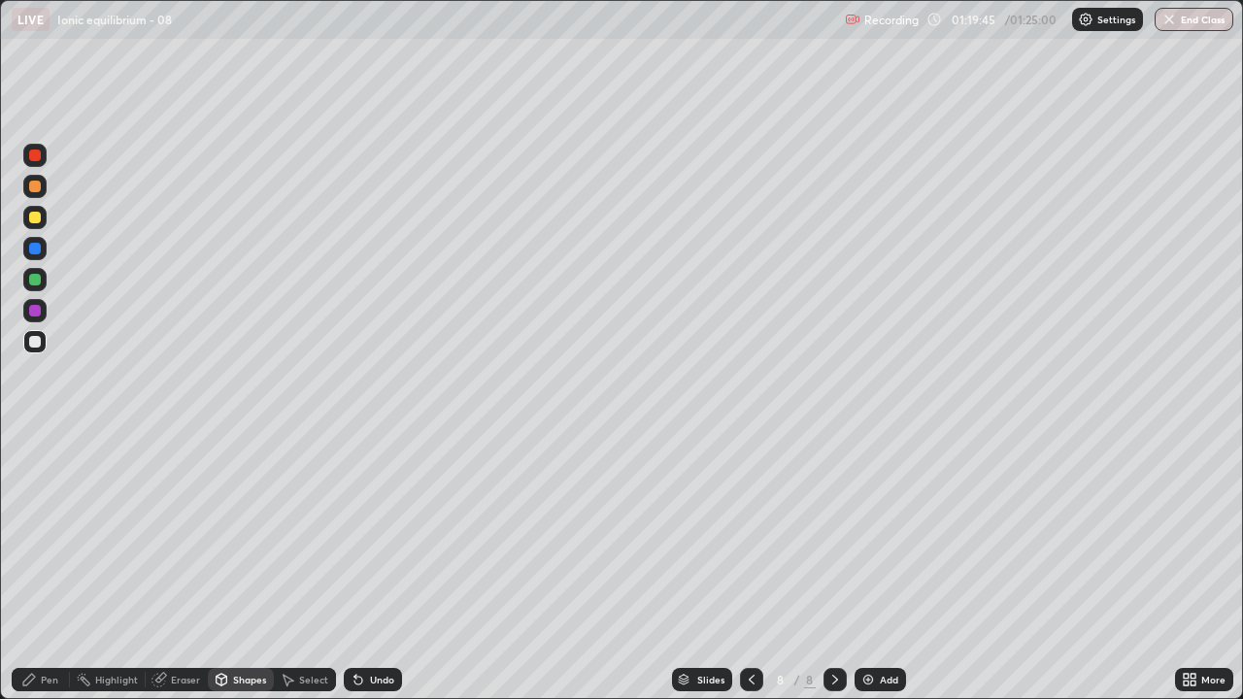
click at [52, 534] on div "Pen" at bounding box center [49, 680] width 17 height 10
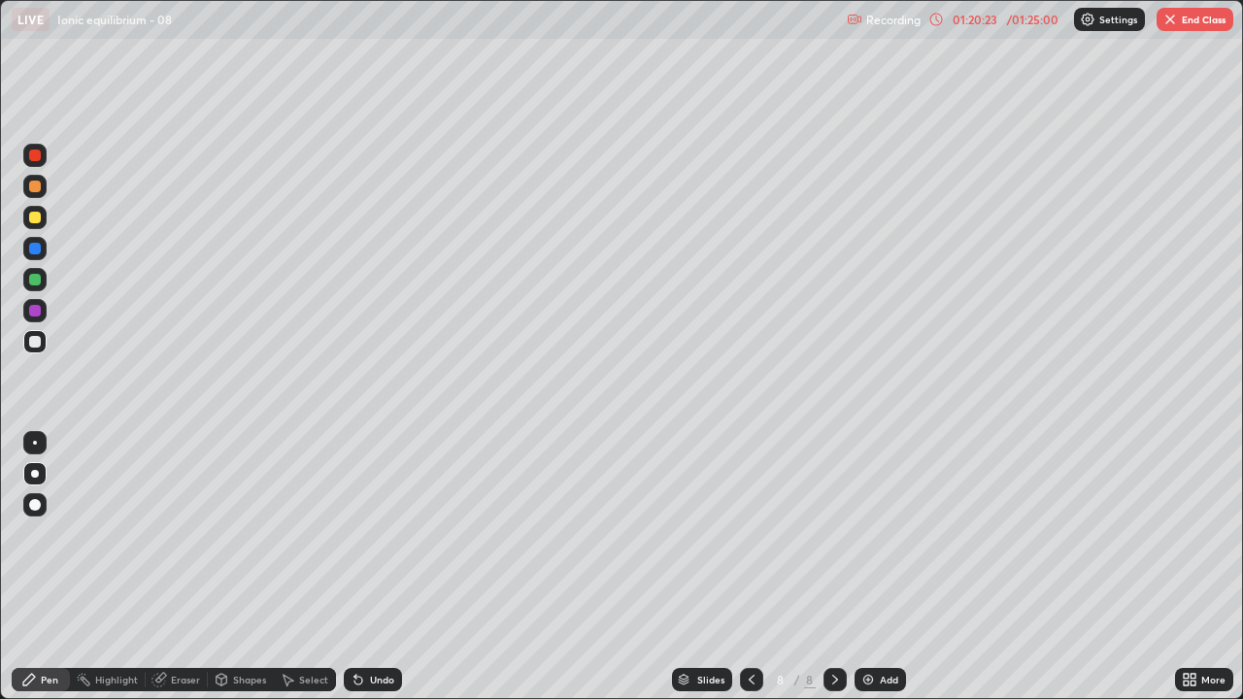
click at [378, 534] on div "Undo" at bounding box center [382, 680] width 24 height 10
click at [875, 534] on div "Add" at bounding box center [880, 679] width 51 height 23
click at [373, 534] on div "Undo" at bounding box center [382, 680] width 24 height 10
click at [377, 534] on div "Undo" at bounding box center [382, 680] width 24 height 10
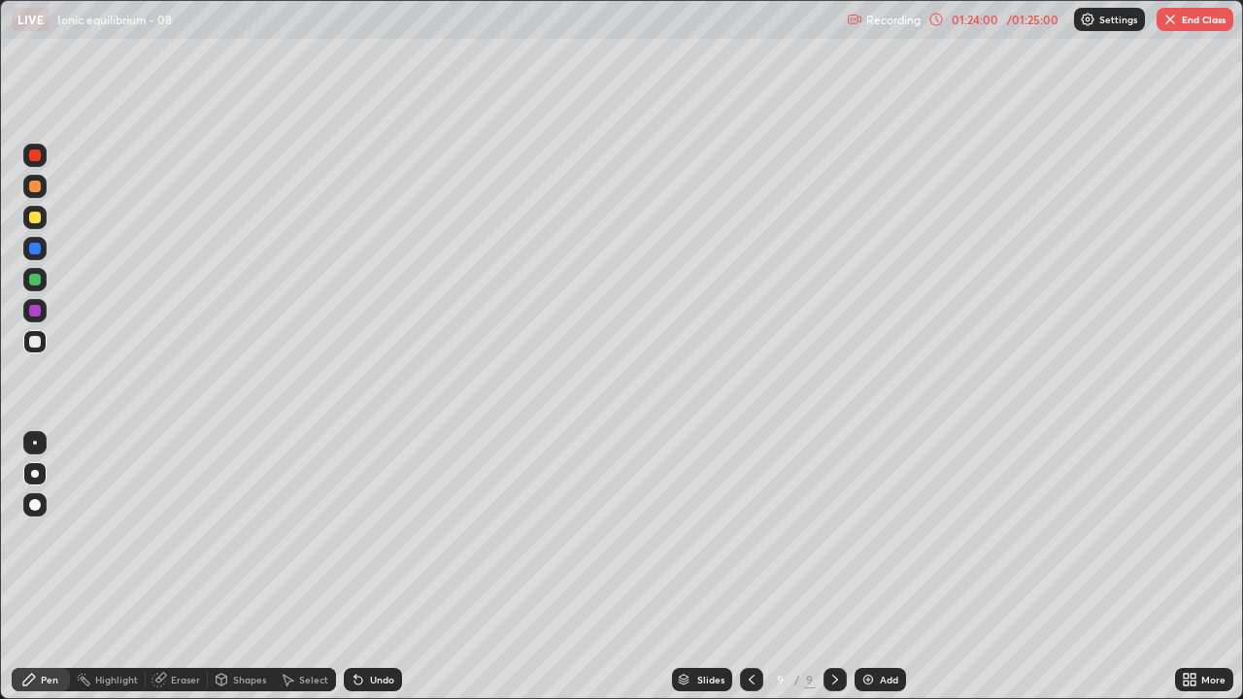
click at [33, 222] on div at bounding box center [35, 218] width 12 height 12
click at [40, 282] on div at bounding box center [35, 280] width 12 height 12
click at [38, 222] on div at bounding box center [35, 218] width 12 height 12
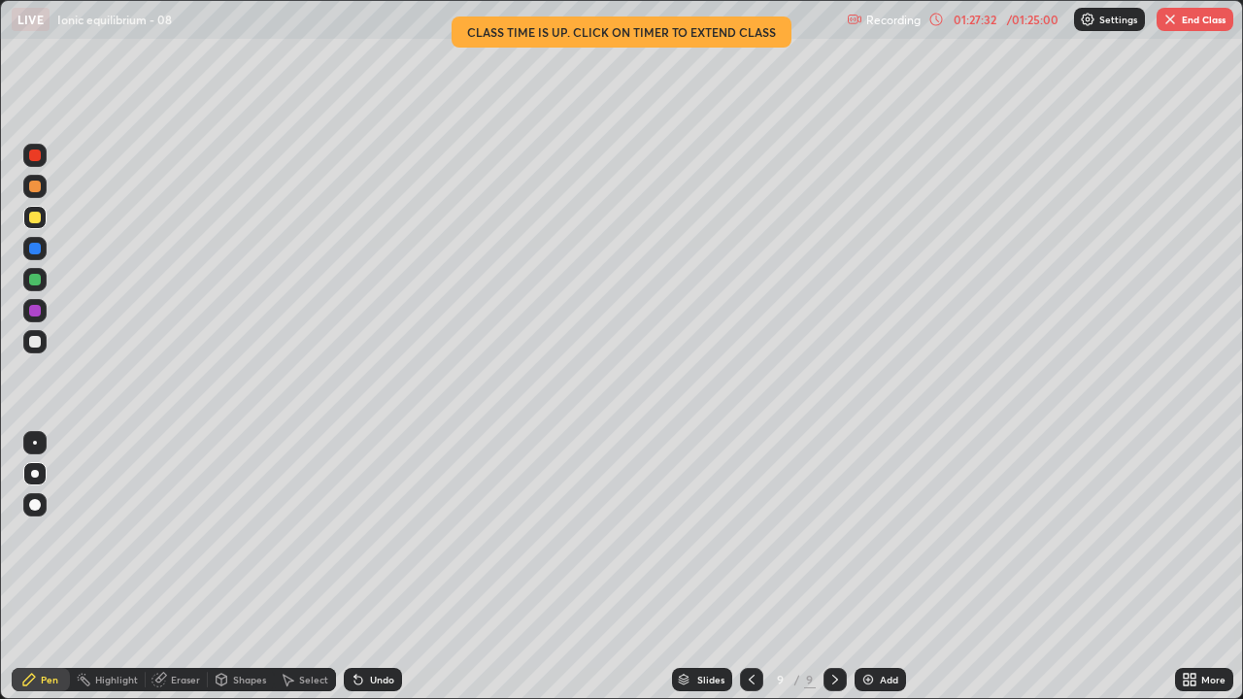
click at [1176, 19] on img "button" at bounding box center [1171, 20] width 16 height 16
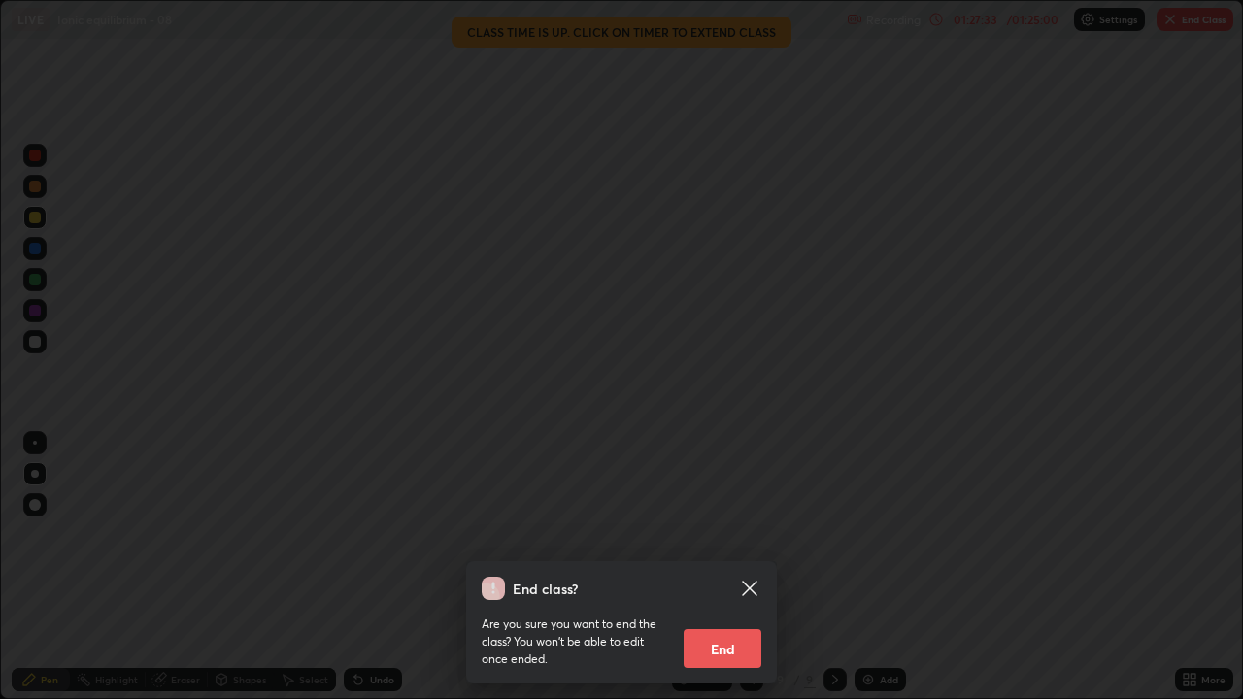
click at [725, 534] on button "End" at bounding box center [723, 648] width 78 height 39
